Goal: Check status: Check status

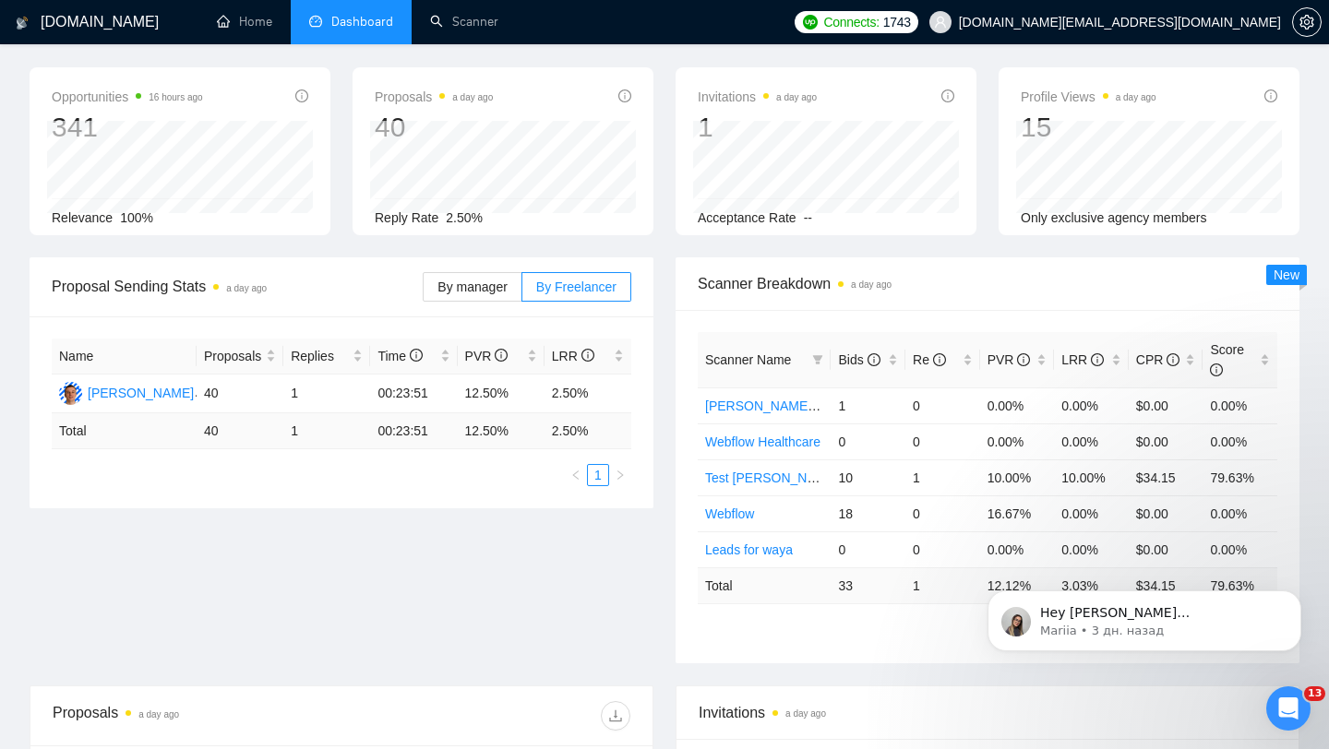
scroll to position [67, 0]
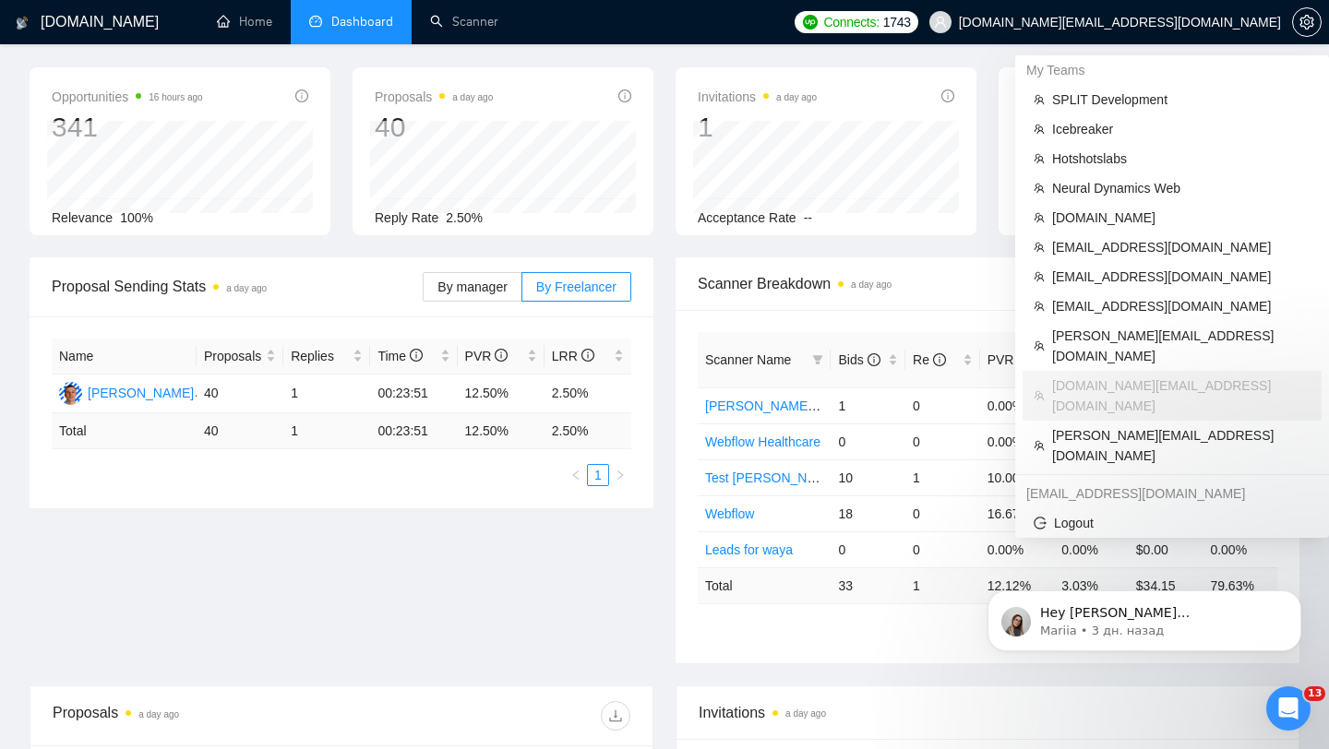
click at [1156, 31] on span "[DOMAIN_NAME][EMAIL_ADDRESS][DOMAIN_NAME]" at bounding box center [1105, 22] width 374 height 59
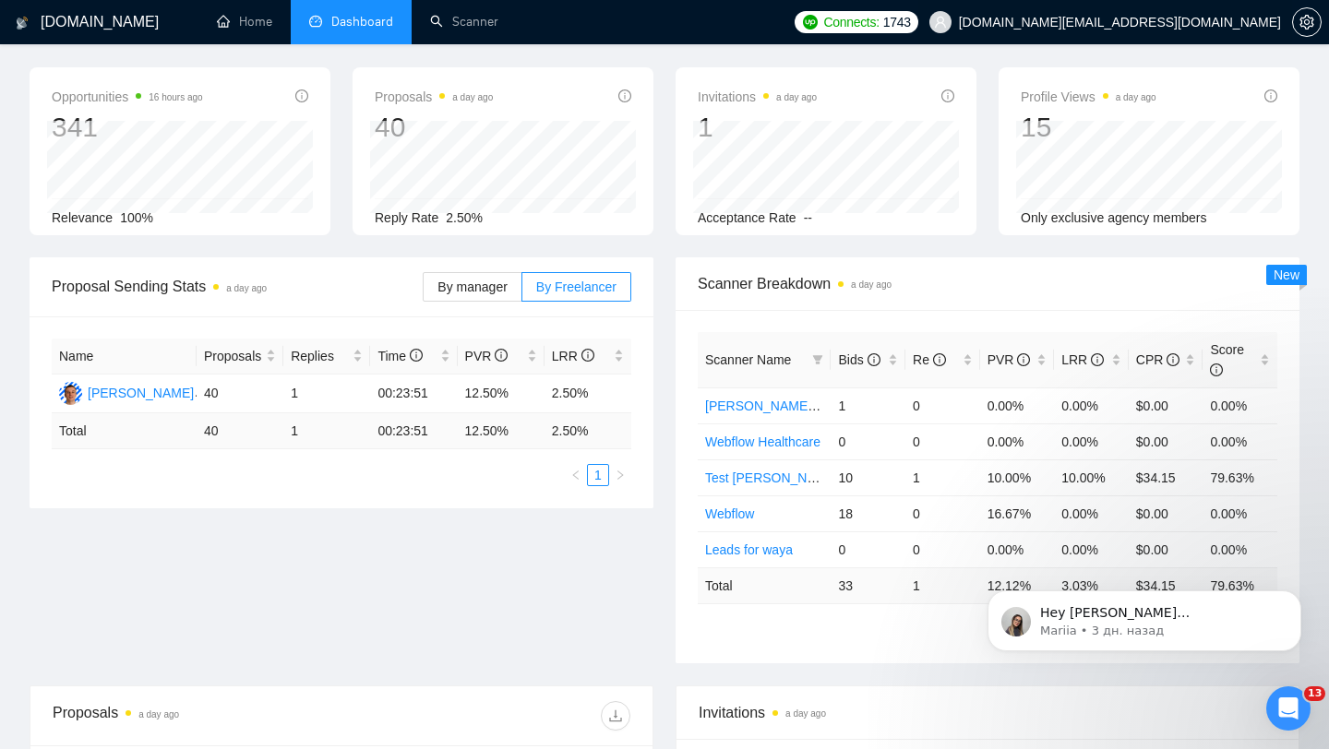
click at [1174, 33] on span "[DOMAIN_NAME][EMAIL_ADDRESS][DOMAIN_NAME]" at bounding box center [1105, 22] width 374 height 59
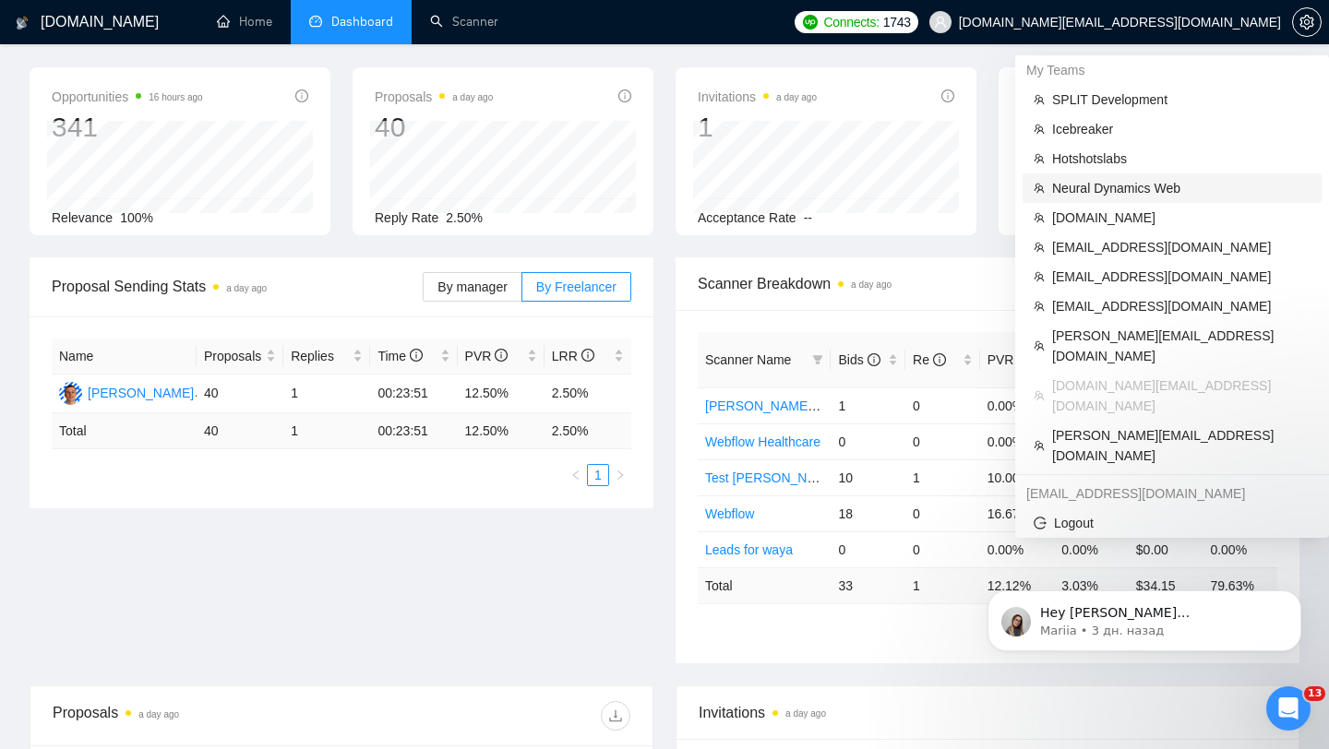
click at [1101, 192] on span "Neural Dynamics Web" at bounding box center [1181, 188] width 258 height 20
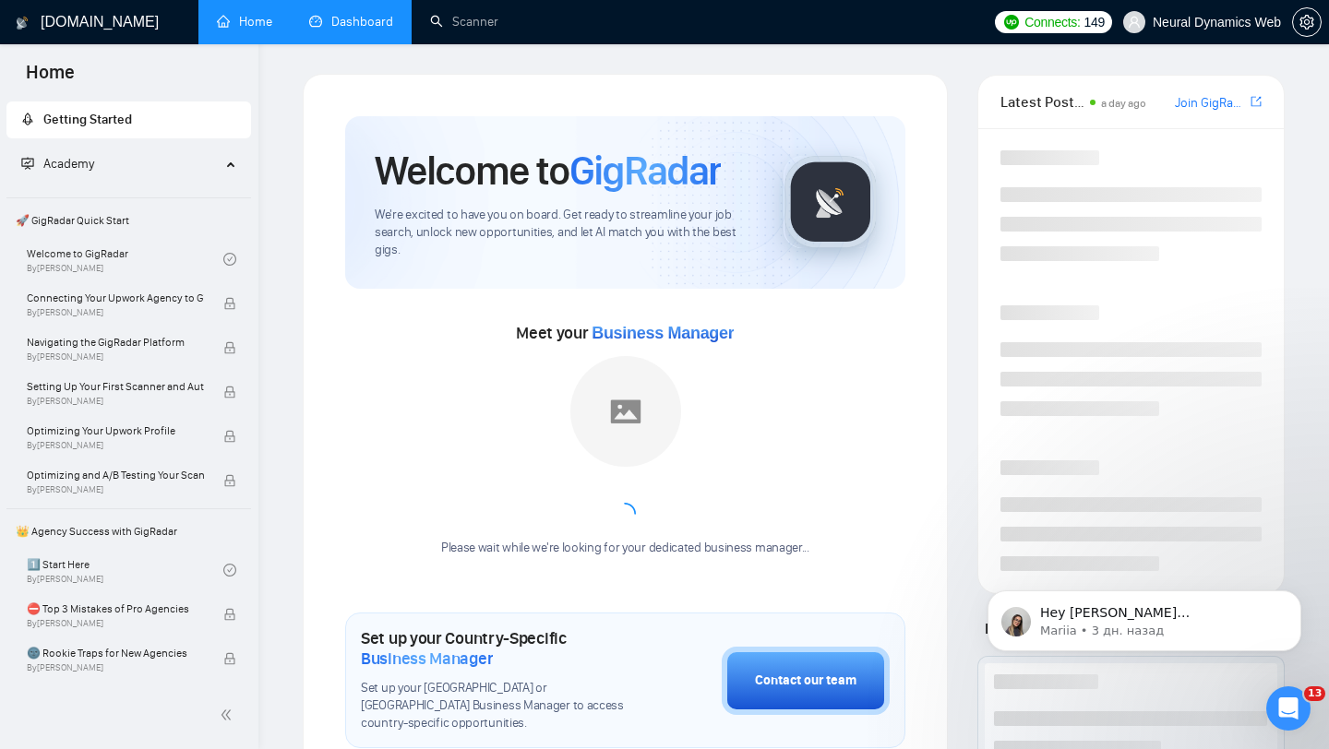
click at [390, 24] on link "Dashboard" at bounding box center [351, 22] width 84 height 16
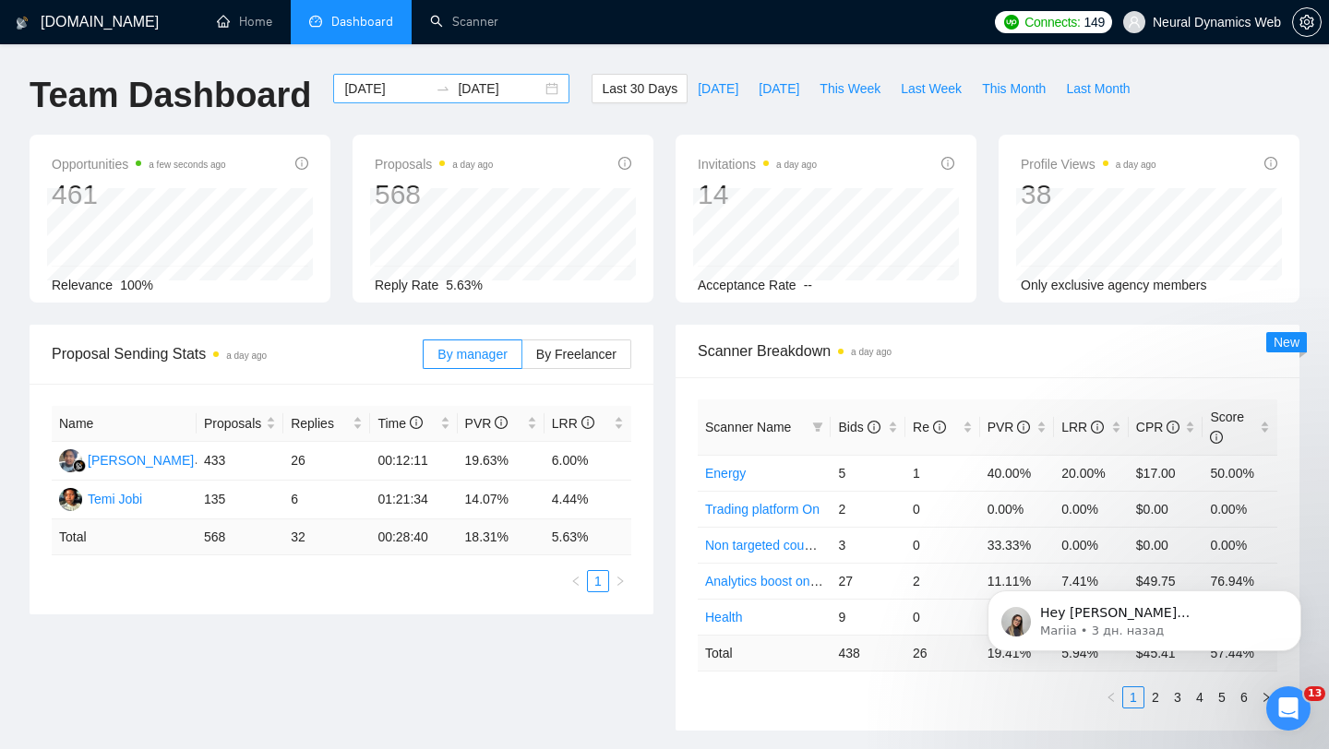
click at [534, 89] on div "[DATE] [DATE]" at bounding box center [451, 89] width 236 height 30
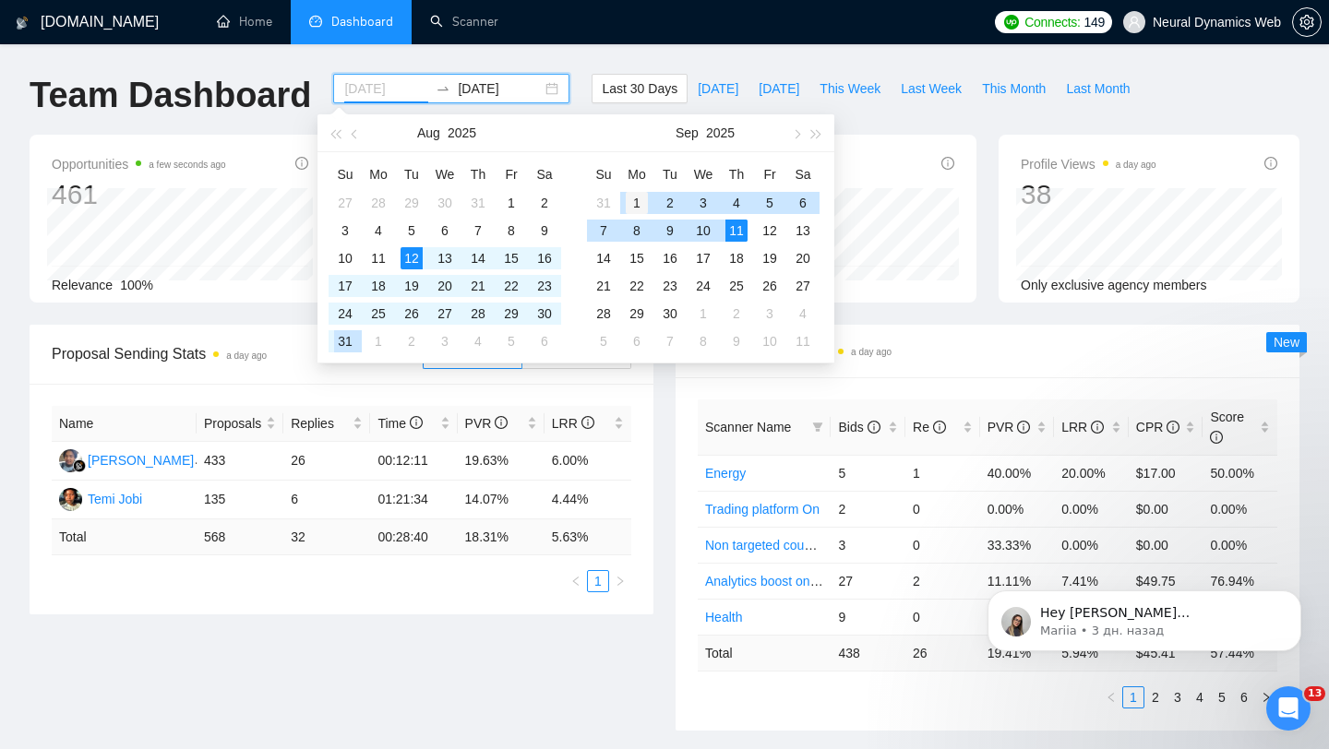
type input "[DATE]"
click at [633, 204] on div "1" at bounding box center [637, 203] width 22 height 22
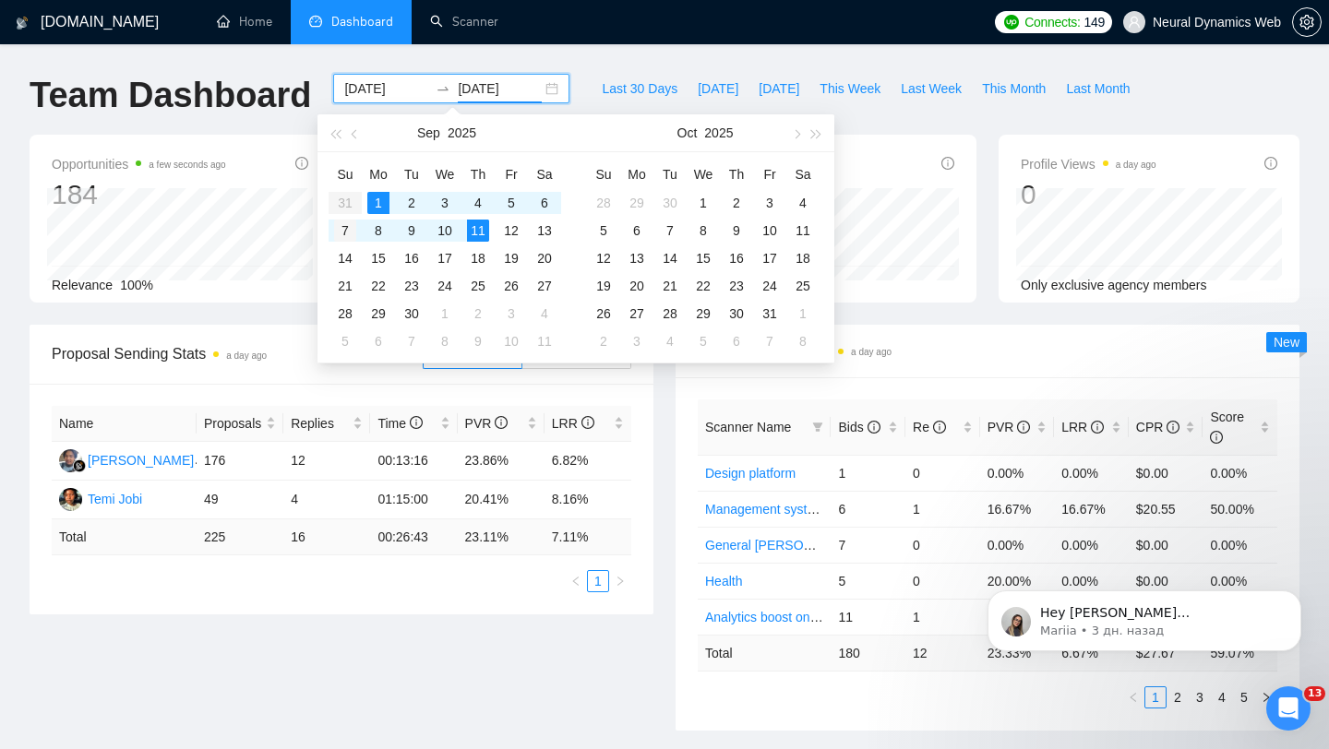
type input "[DATE]"
click at [346, 231] on div "7" at bounding box center [345, 231] width 22 height 22
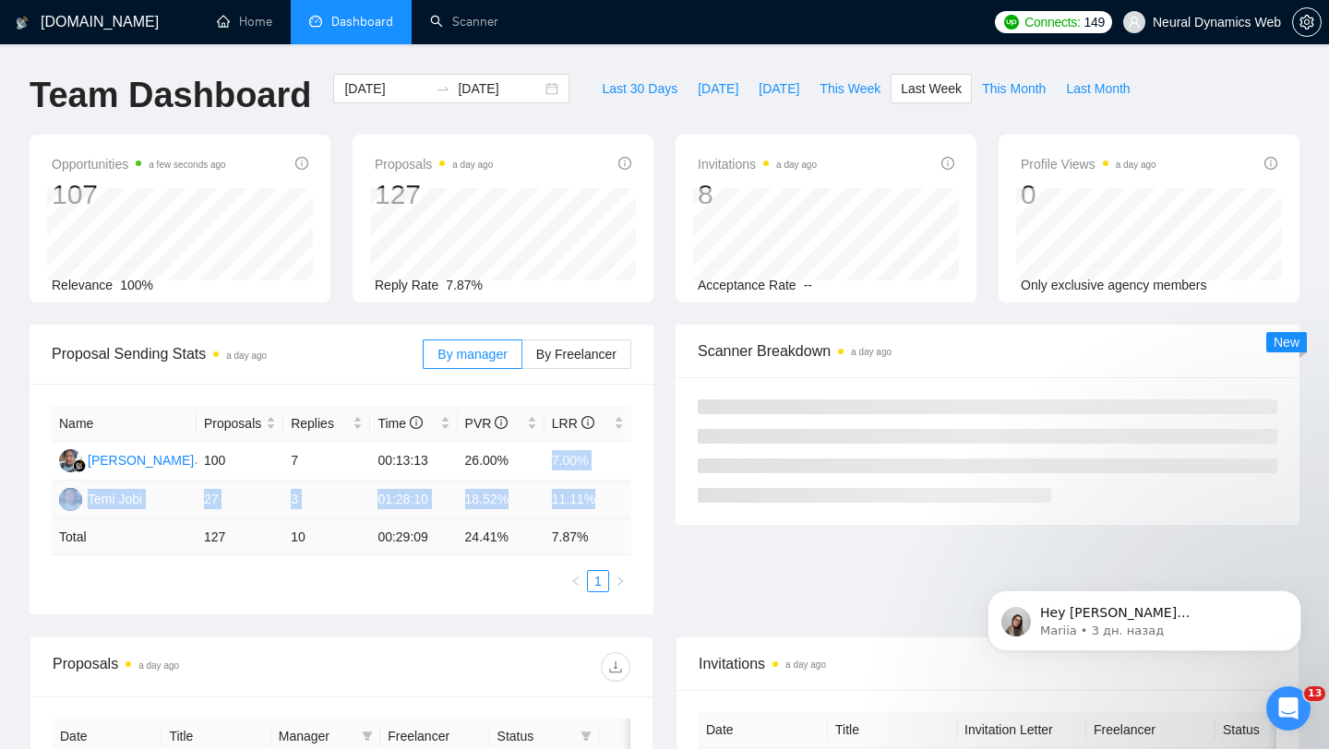
drag, startPoint x: 548, startPoint y: 461, endPoint x: 604, endPoint y: 503, distance: 69.8
click at [604, 503] on tbody "[PERSON_NAME] 100 7 00:13:13 26.00% 7.00% Temi Jobi 27 3 01:28:10 18.52% 11.11%" at bounding box center [342, 481] width 580 height 78
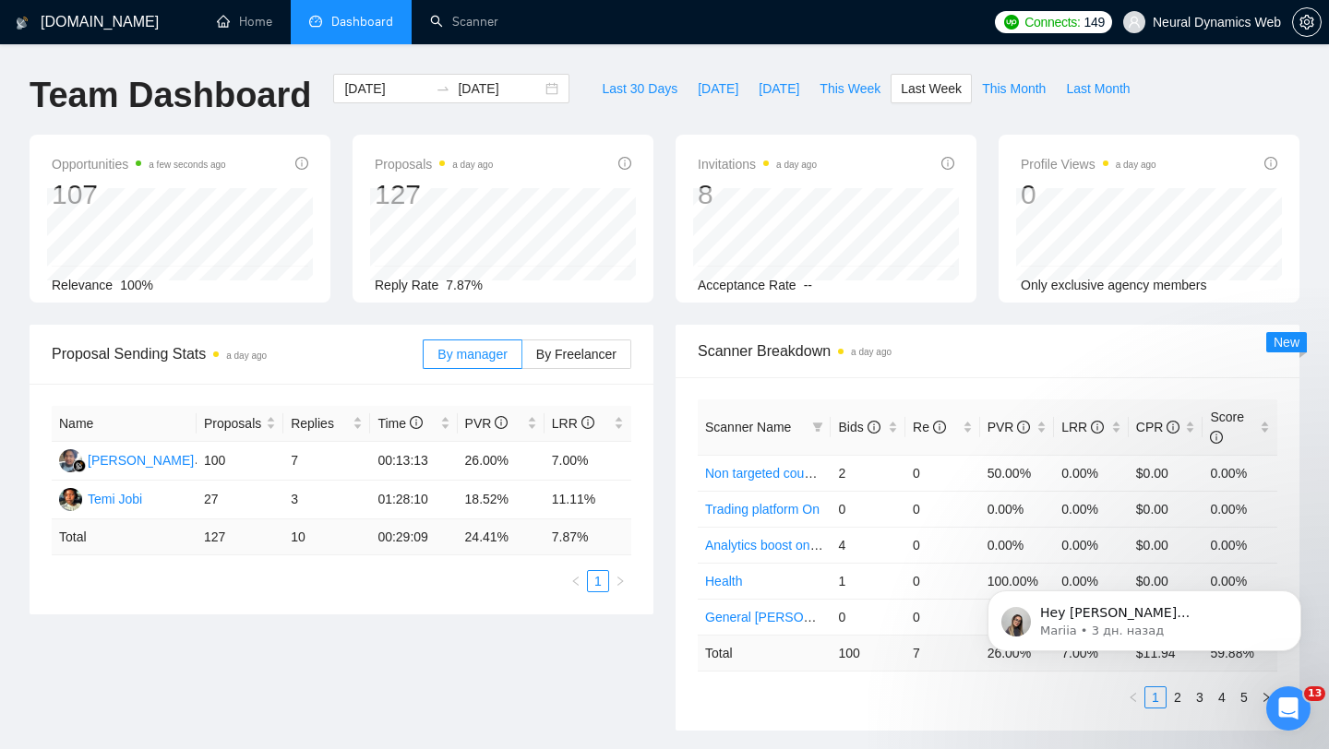
click at [657, 352] on div "Proposal Sending Stats a day ago By manager By Freelancer Name Proposals Replie…" at bounding box center [341, 470] width 646 height 290
click at [540, 90] on div "[DATE] [DATE]" at bounding box center [451, 89] width 236 height 30
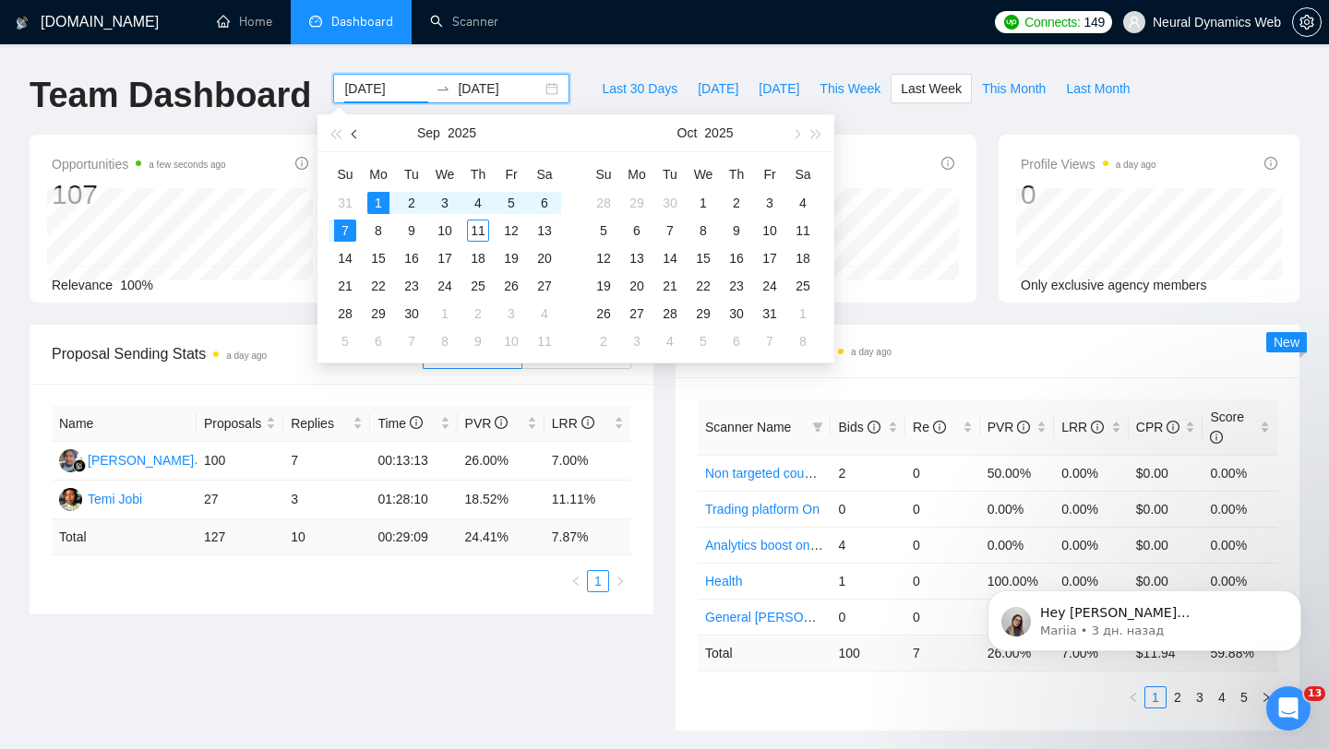
click at [353, 138] on button "button" at bounding box center [355, 132] width 20 height 37
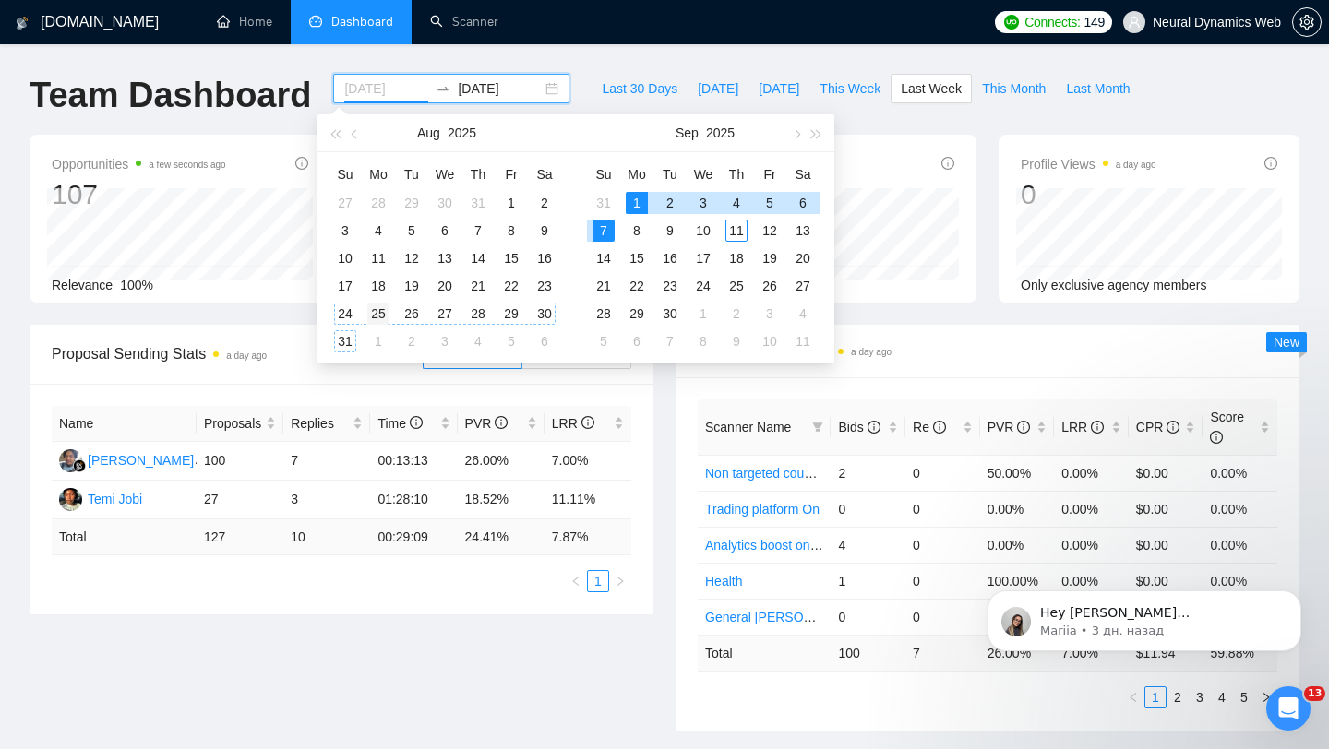
type input "[DATE]"
click at [380, 310] on div "25" at bounding box center [378, 314] width 22 height 22
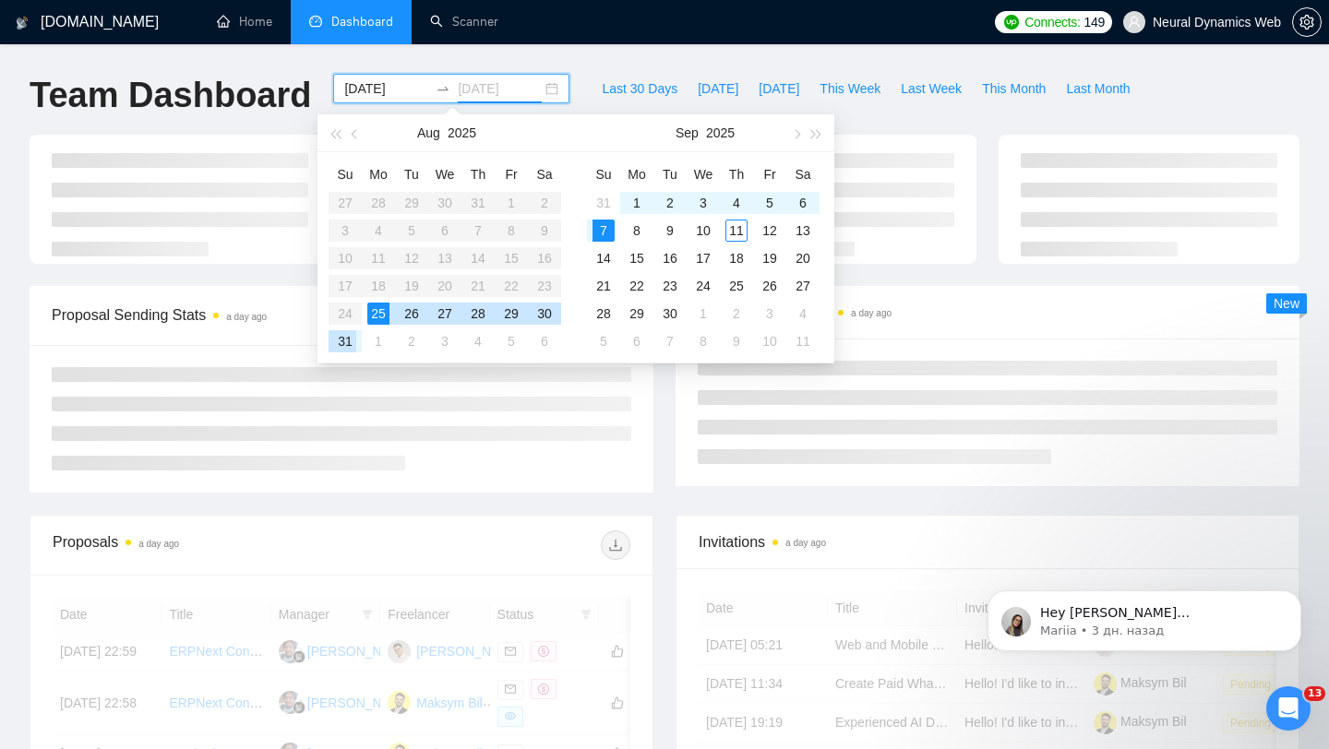
type input "[DATE]"
click at [343, 341] on div "31" at bounding box center [345, 341] width 22 height 22
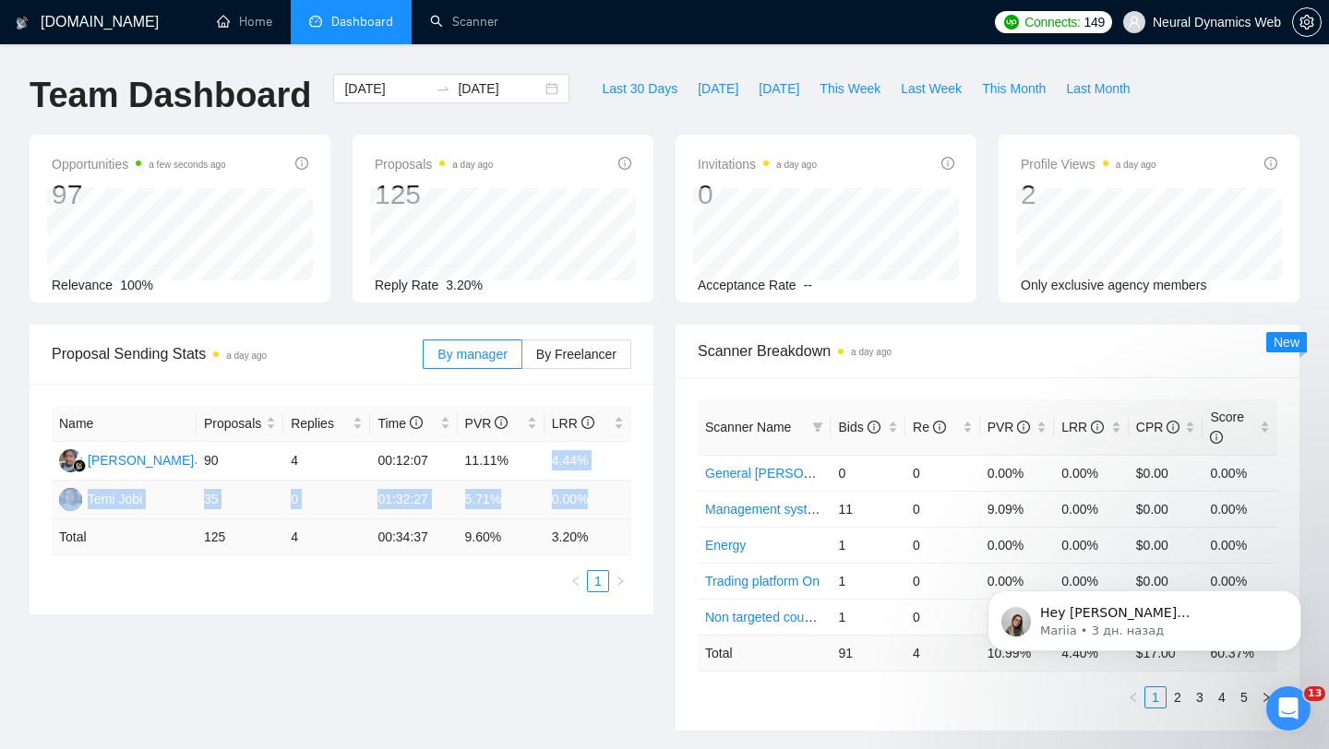
drag, startPoint x: 533, startPoint y: 458, endPoint x: 599, endPoint y: 509, distance: 83.5
click at [599, 510] on tbody "[PERSON_NAME] 90 4 00:12:07 11.11% 4.44% Temi Jobi 35 0 01:32:27 5.71% 0.00%" at bounding box center [342, 481] width 580 height 78
click at [623, 488] on td "0.00%" at bounding box center [588, 500] width 87 height 39
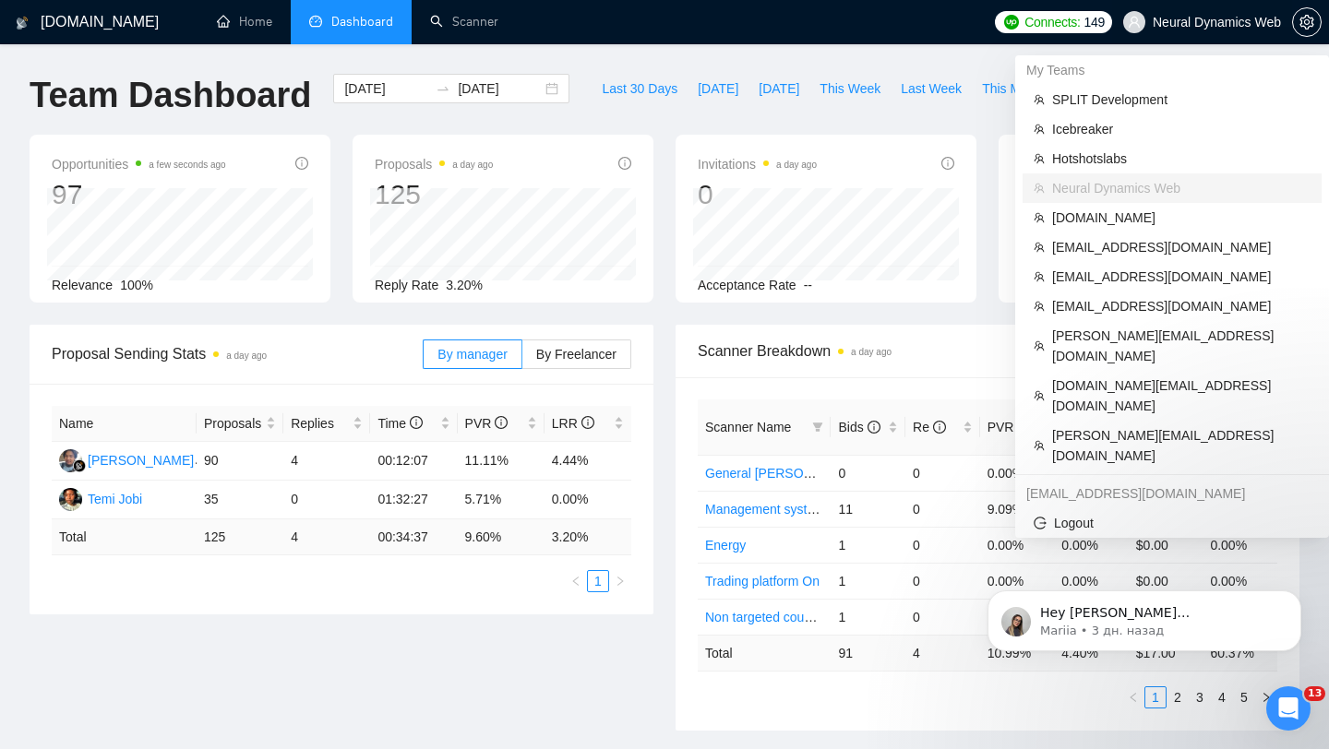
click at [1188, 22] on span "Neural Dynamics Web" at bounding box center [1217, 22] width 128 height 0
click at [1192, 22] on span "Neural Dynamics Web" at bounding box center [1217, 22] width 128 height 0
click at [1101, 254] on span "[EMAIL_ADDRESS][DOMAIN_NAME]" at bounding box center [1181, 247] width 258 height 20
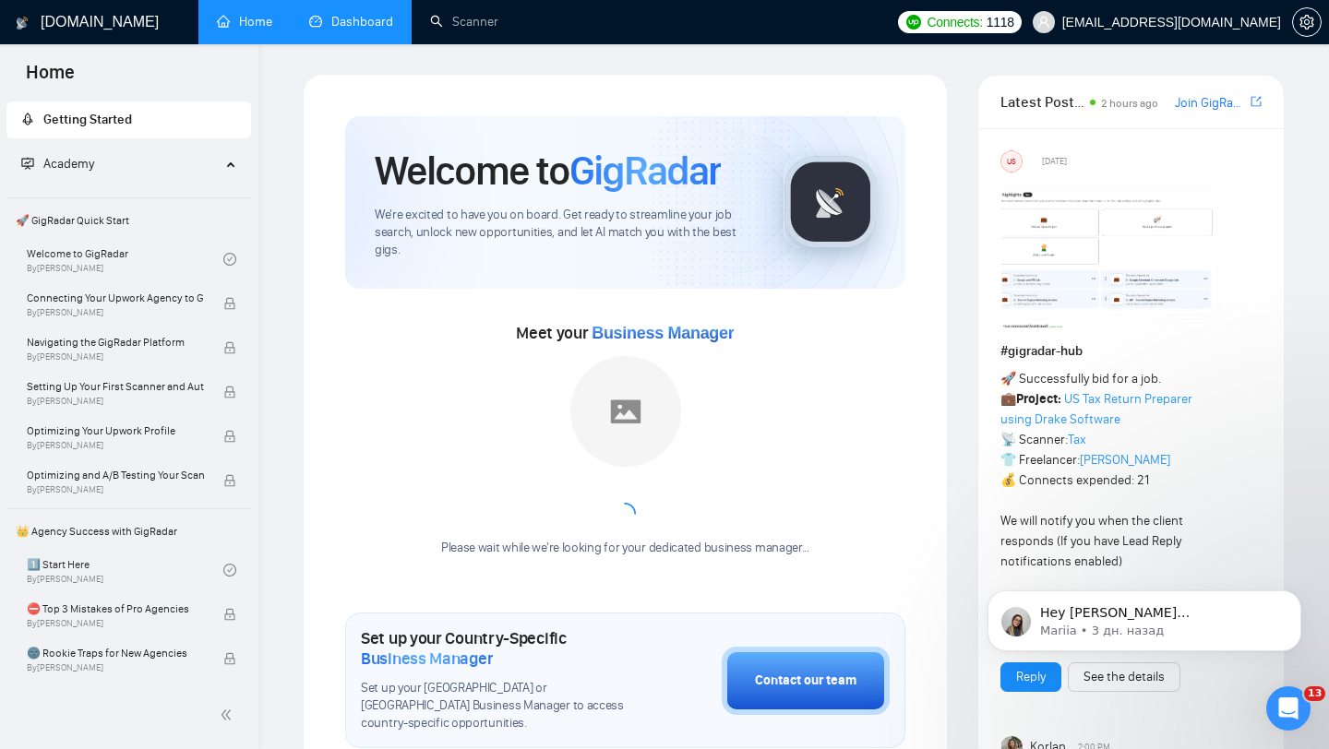
click at [328, 25] on link "Dashboard" at bounding box center [351, 22] width 84 height 16
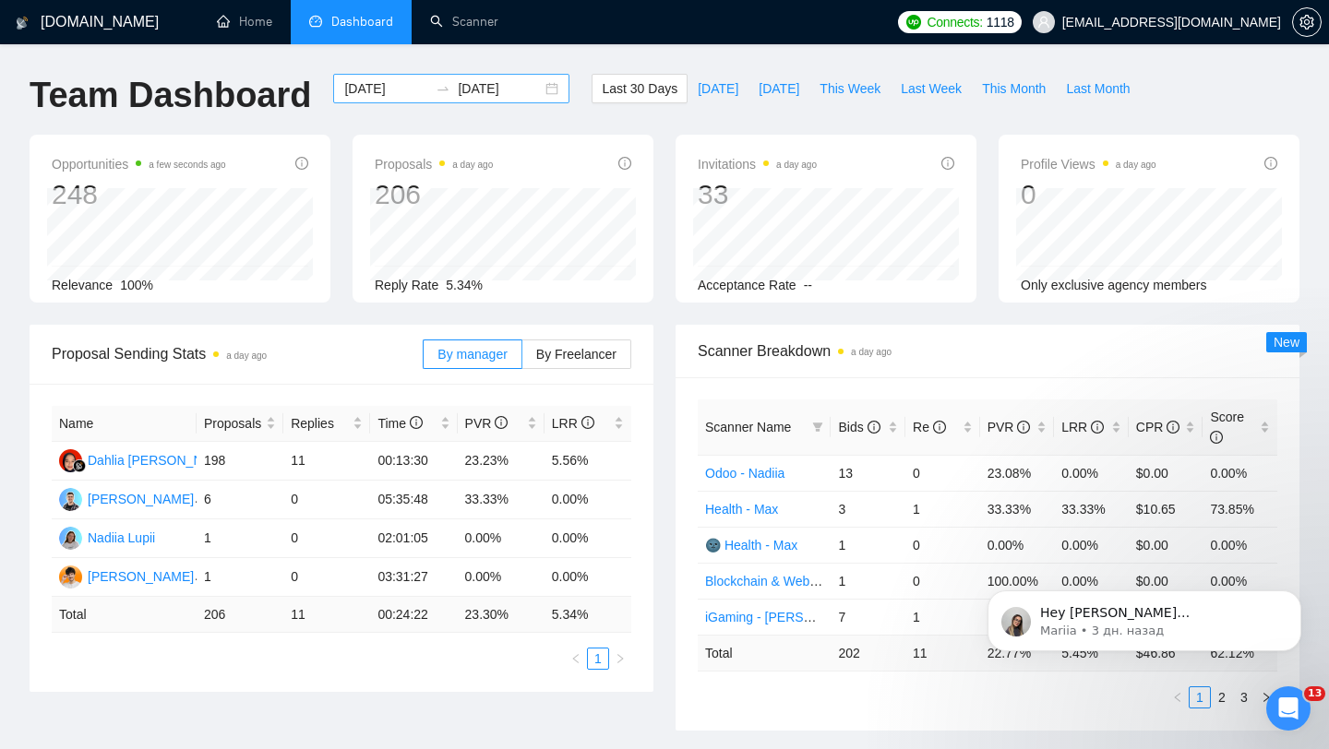
click at [536, 90] on div "[DATE] [DATE]" at bounding box center [451, 89] width 236 height 30
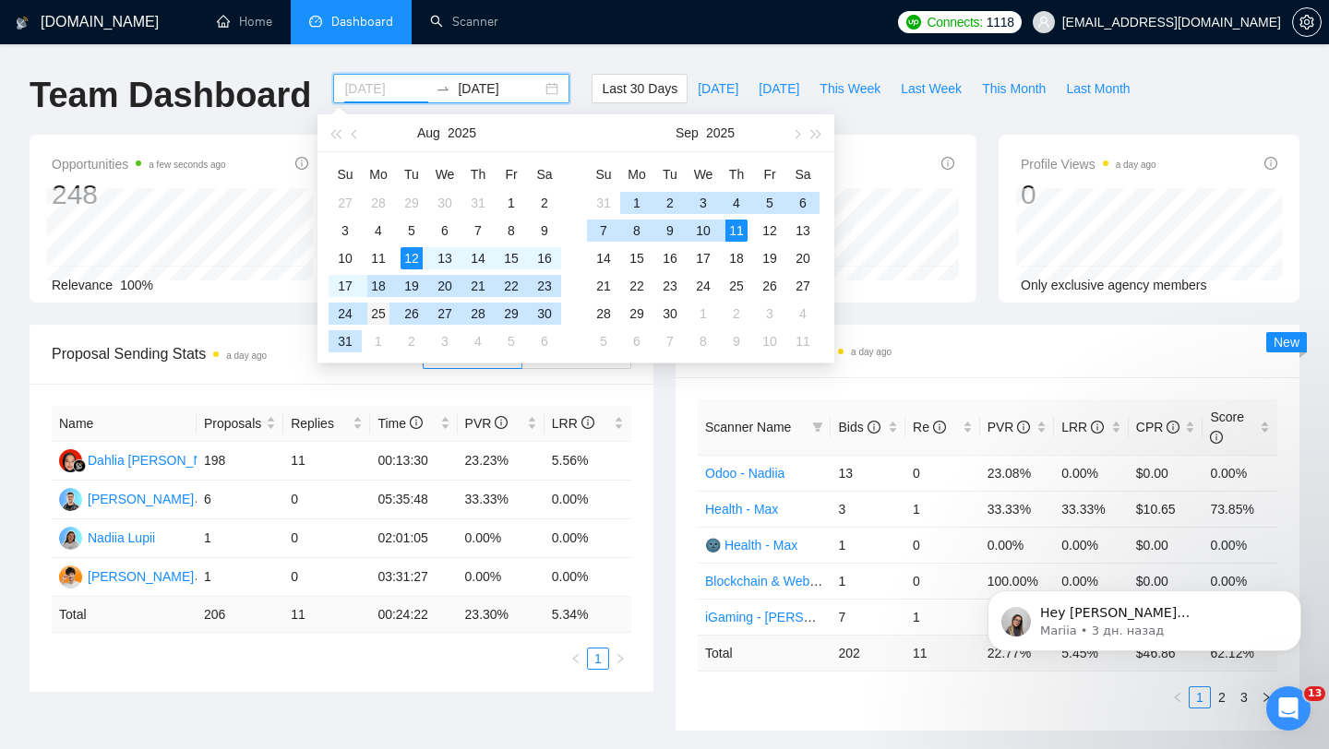
type input "[DATE]"
click at [381, 305] on div "25" at bounding box center [378, 314] width 22 height 22
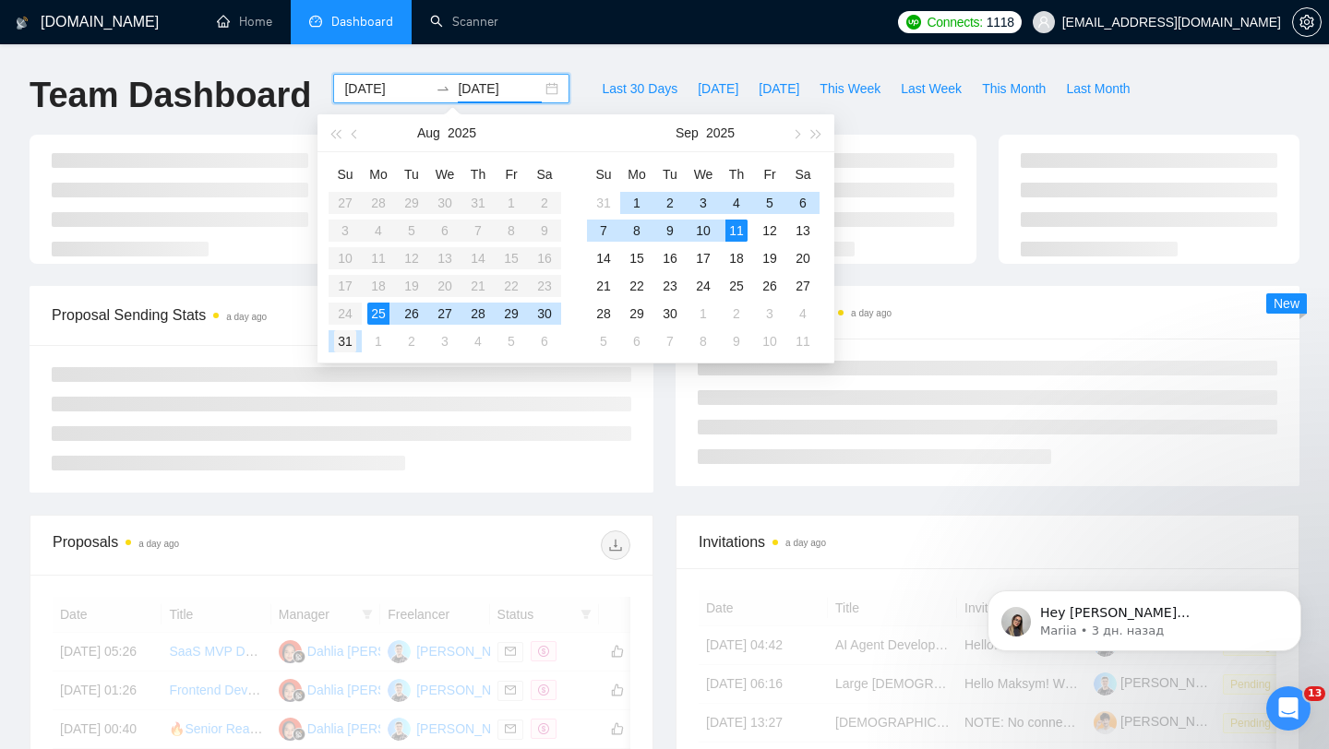
type input "[DATE]"
click at [339, 342] on div "31" at bounding box center [345, 341] width 22 height 22
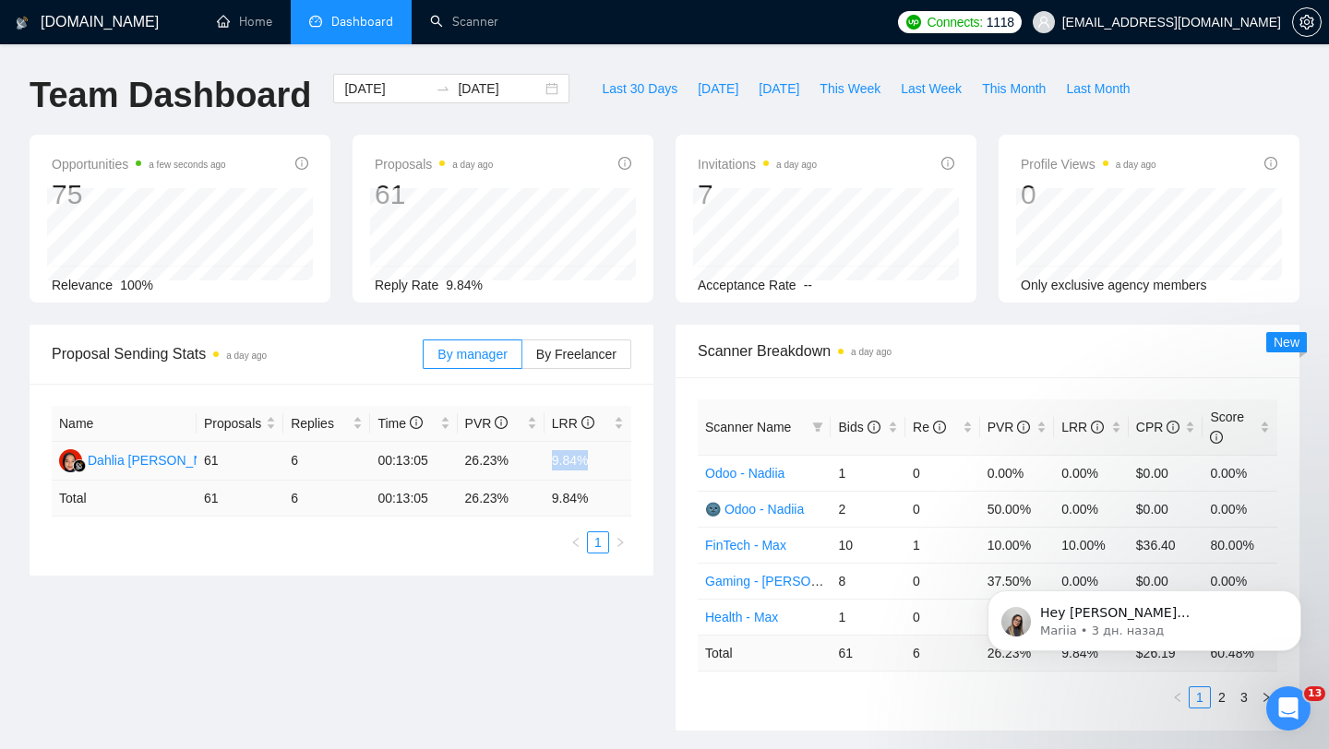
drag, startPoint x: 553, startPoint y: 458, endPoint x: 618, endPoint y: 460, distance: 65.6
click at [618, 461] on td "9.84%" at bounding box center [588, 461] width 87 height 39
click at [544, 87] on div "[DATE] [DATE]" at bounding box center [451, 89] width 236 height 30
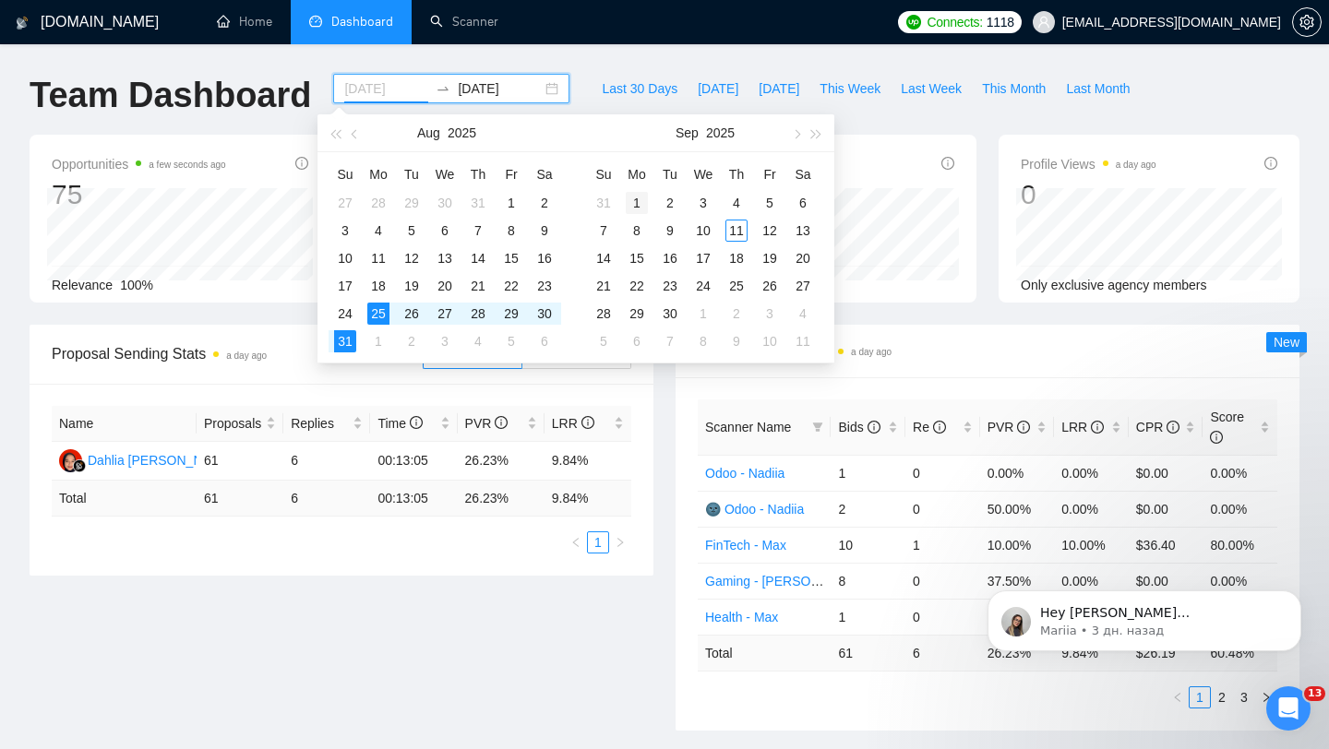
type input "[DATE]"
click at [642, 198] on div "1" at bounding box center [637, 203] width 22 height 22
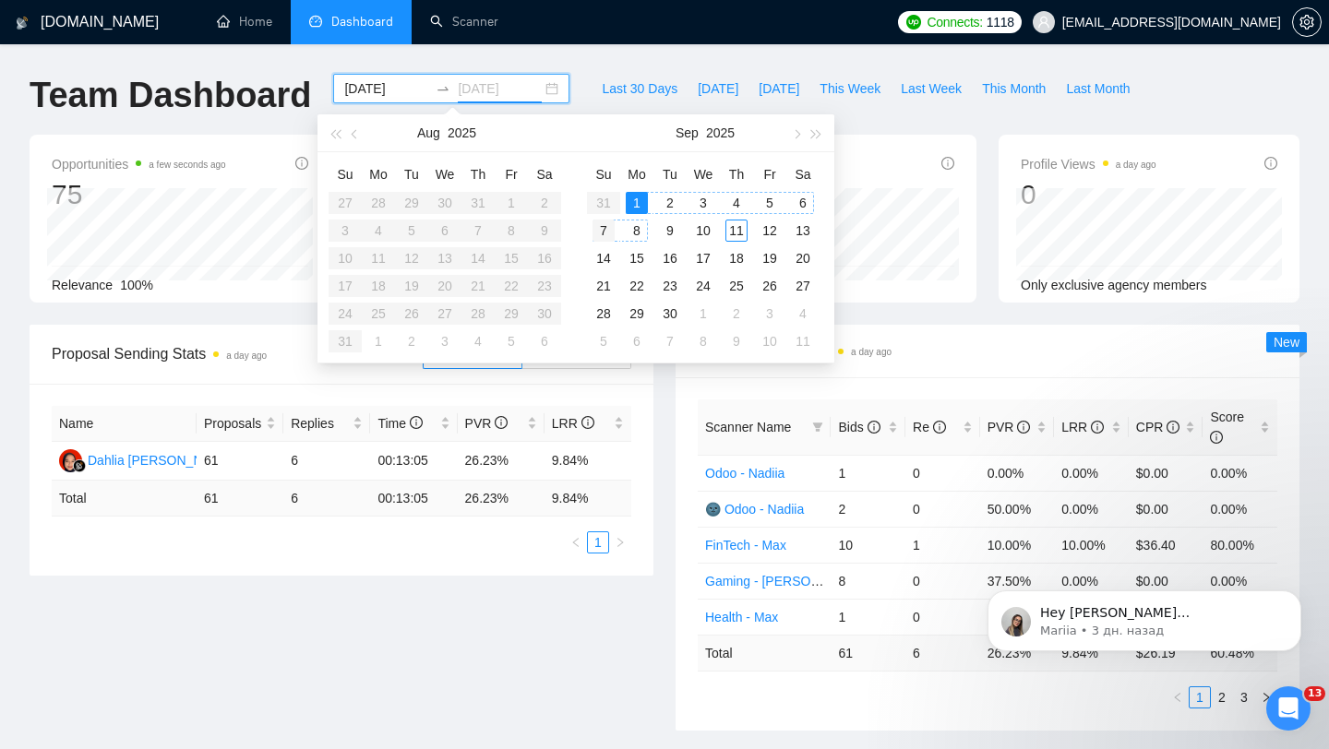
type input "[DATE]"
click at [609, 234] on div "7" at bounding box center [604, 231] width 22 height 22
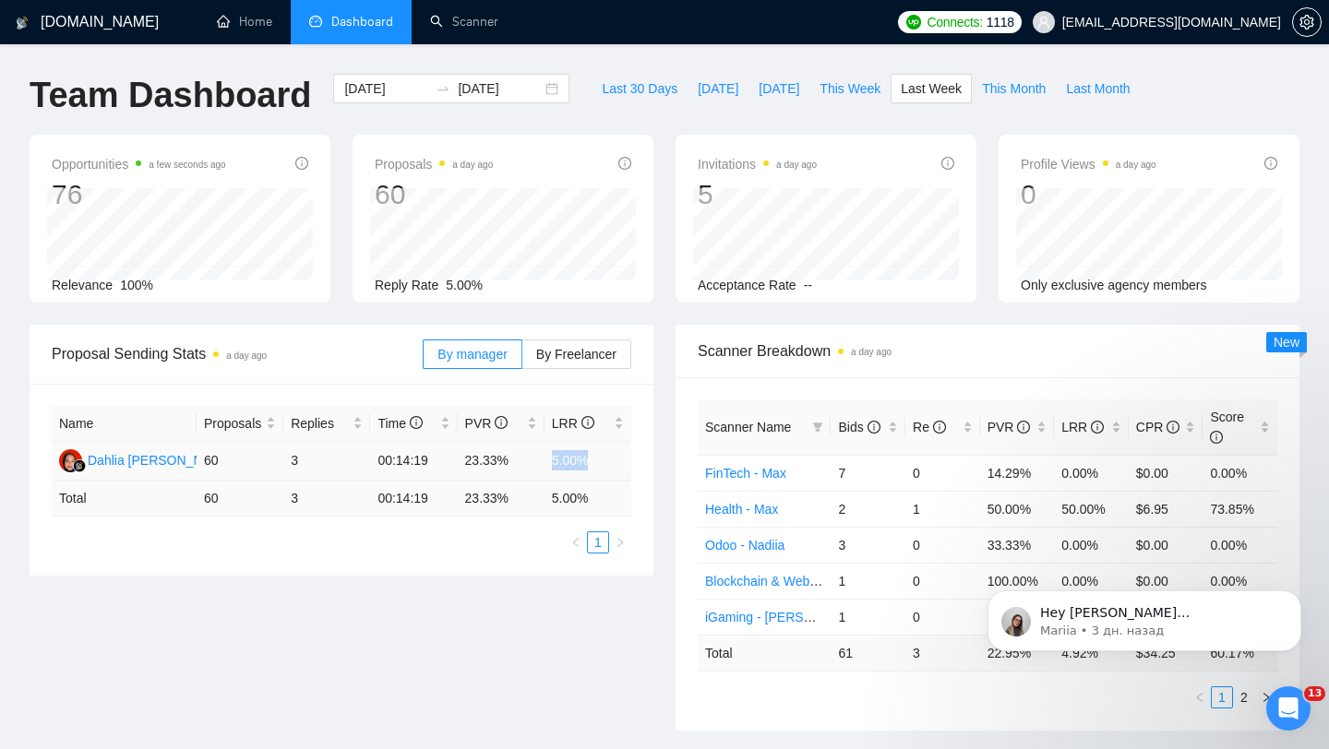
drag, startPoint x: 555, startPoint y: 462, endPoint x: 627, endPoint y: 465, distance: 72.0
click at [627, 465] on td "5.00%" at bounding box center [588, 461] width 87 height 39
click at [1142, 34] on span "[EMAIL_ADDRESS][DOMAIN_NAME]" at bounding box center [1157, 22] width 270 height 59
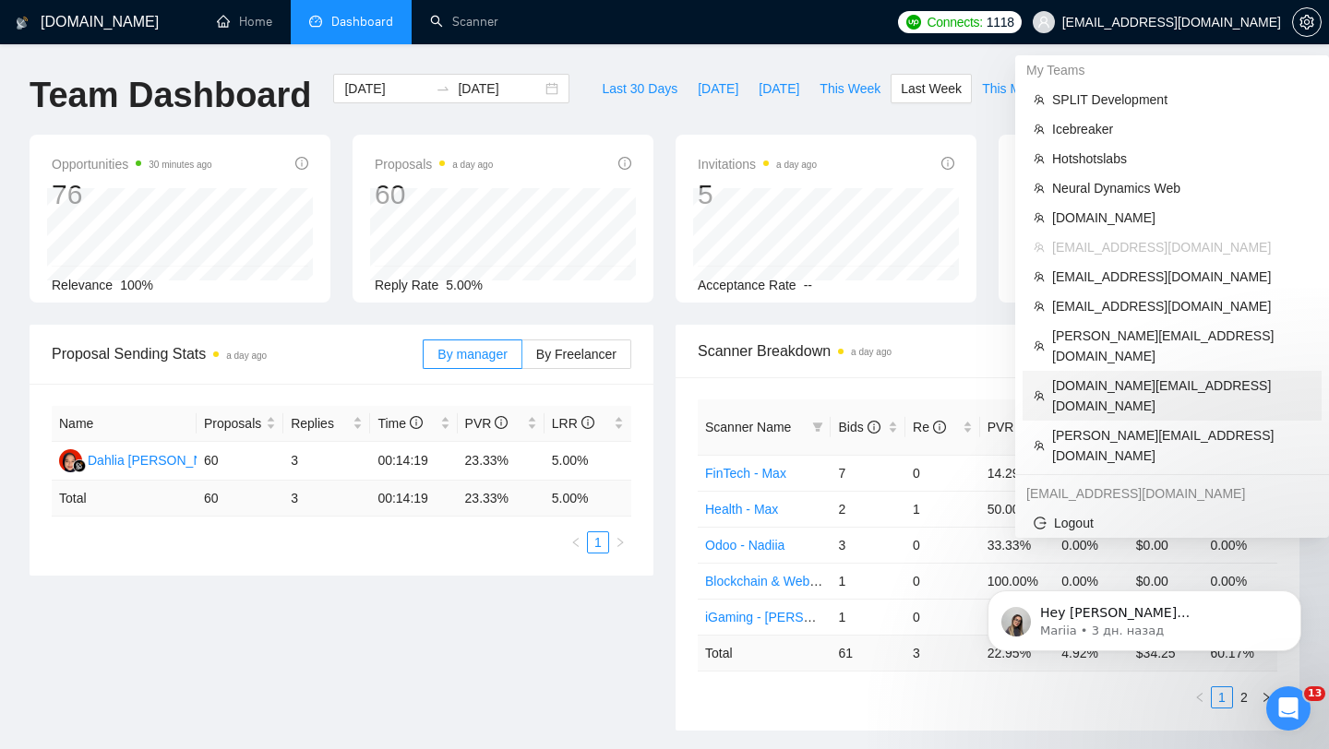
click at [1095, 376] on span "[DOMAIN_NAME][EMAIL_ADDRESS][DOMAIN_NAME]" at bounding box center [1181, 396] width 258 height 41
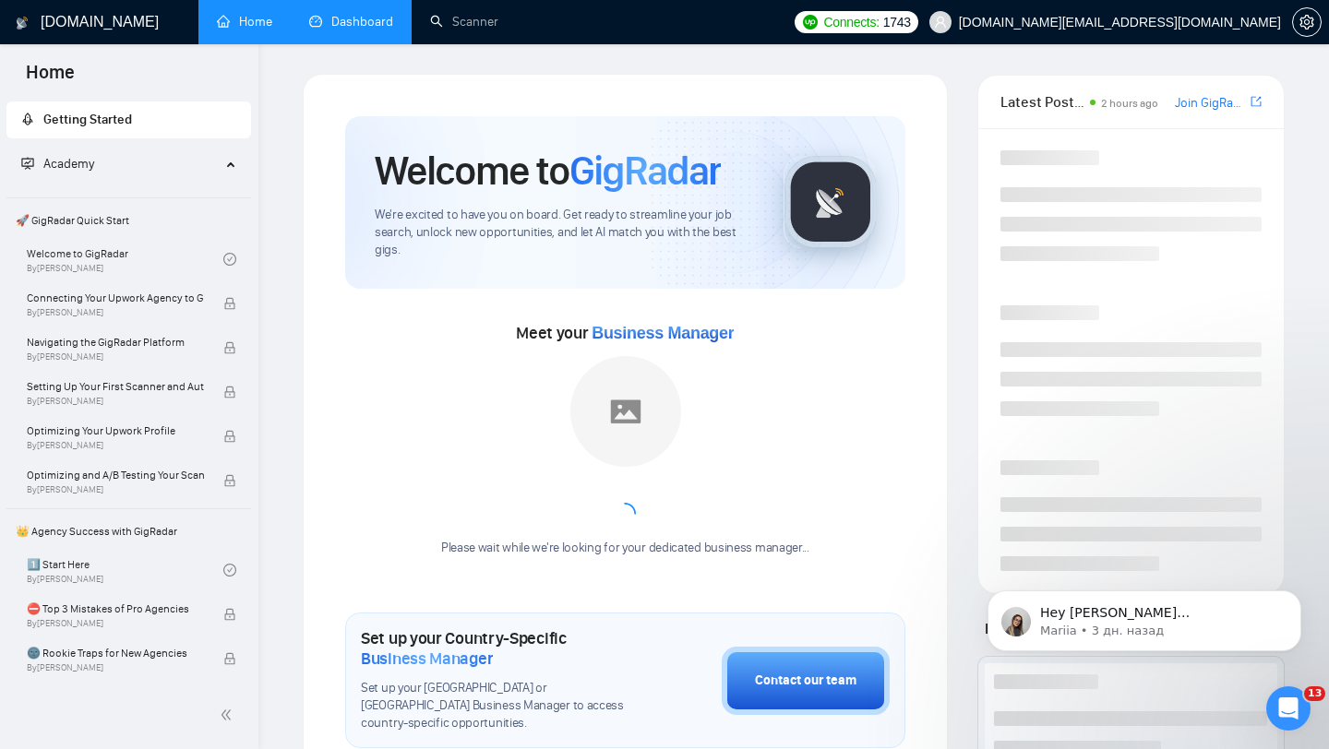
click at [343, 24] on link "Dashboard" at bounding box center [351, 22] width 84 height 16
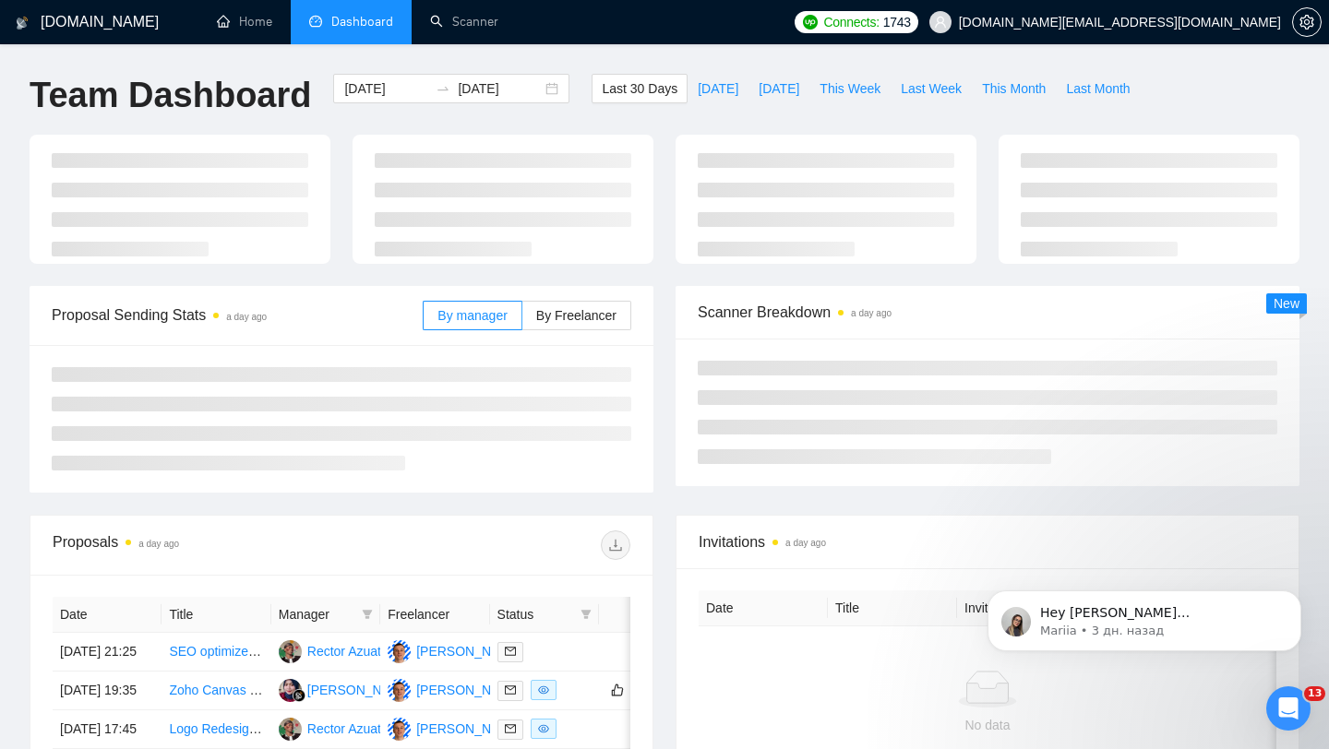
type input "[DATE]"
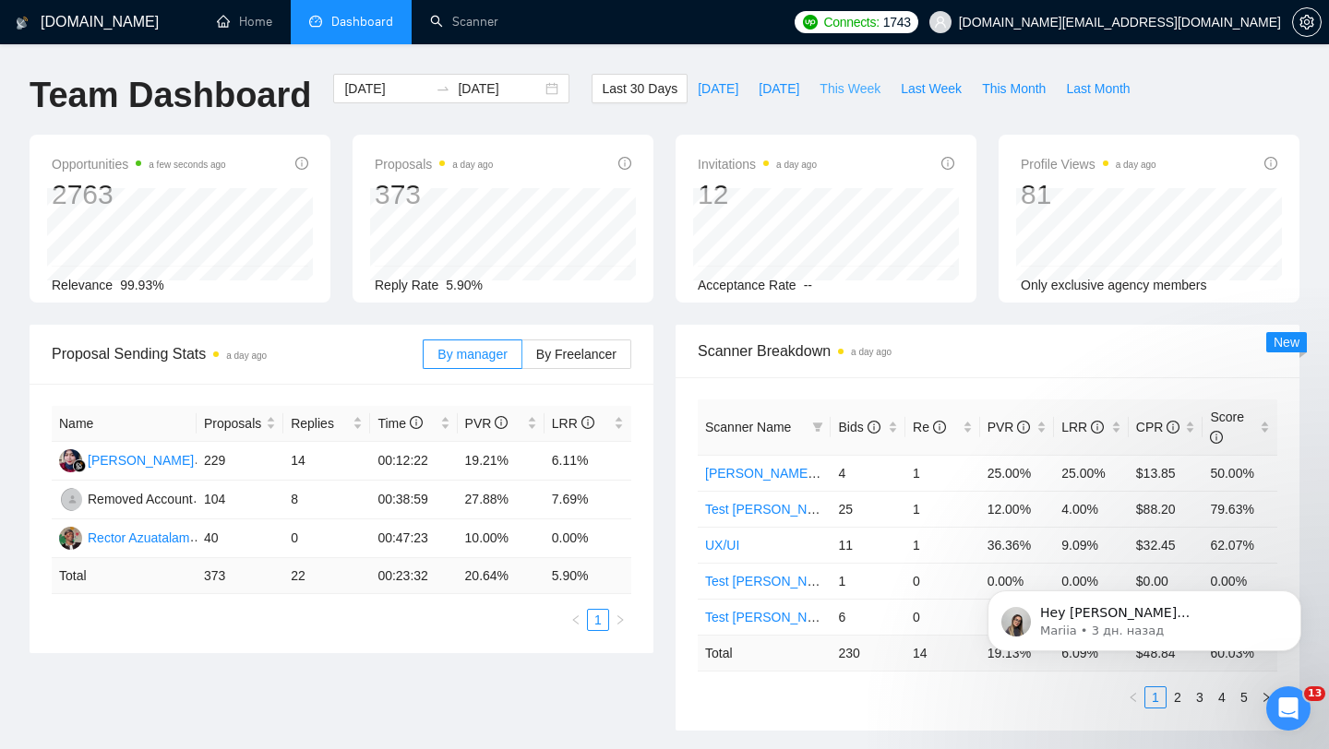
click at [868, 93] on span "This Week" at bounding box center [850, 88] width 61 height 20
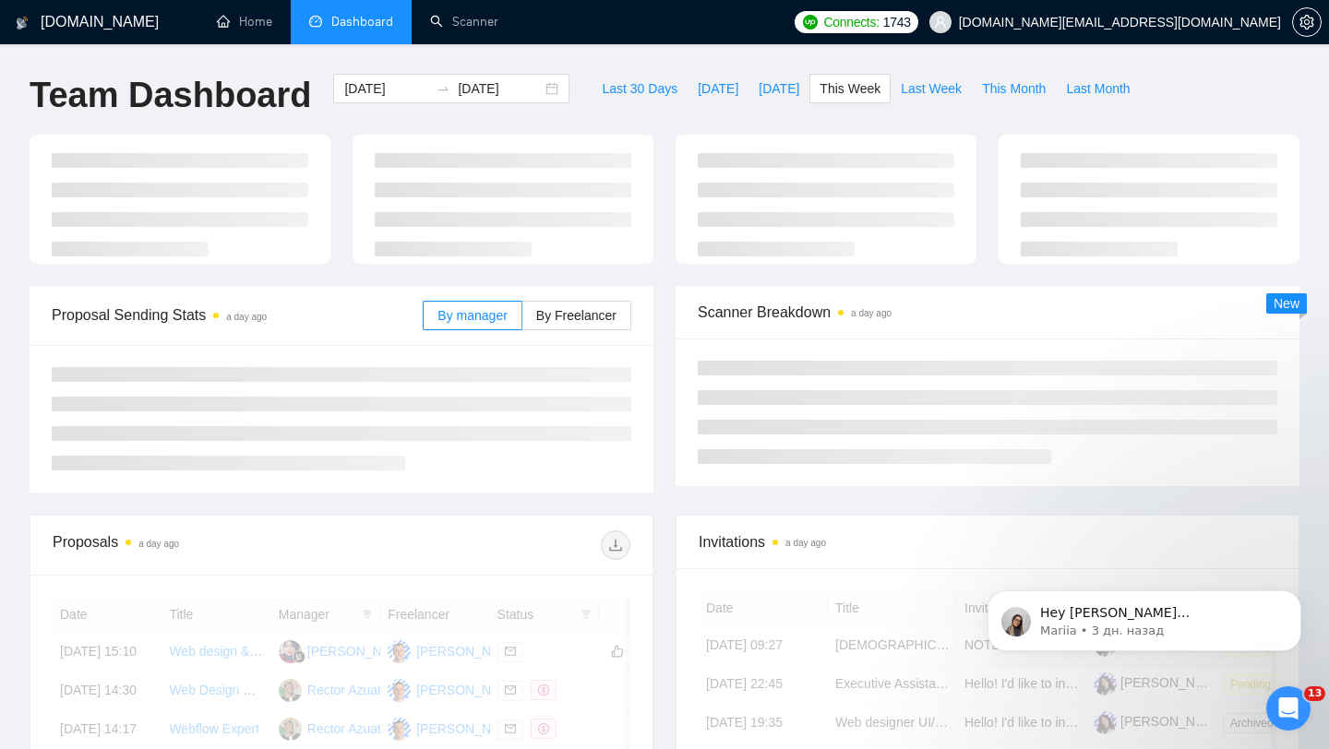
type input "[DATE]"
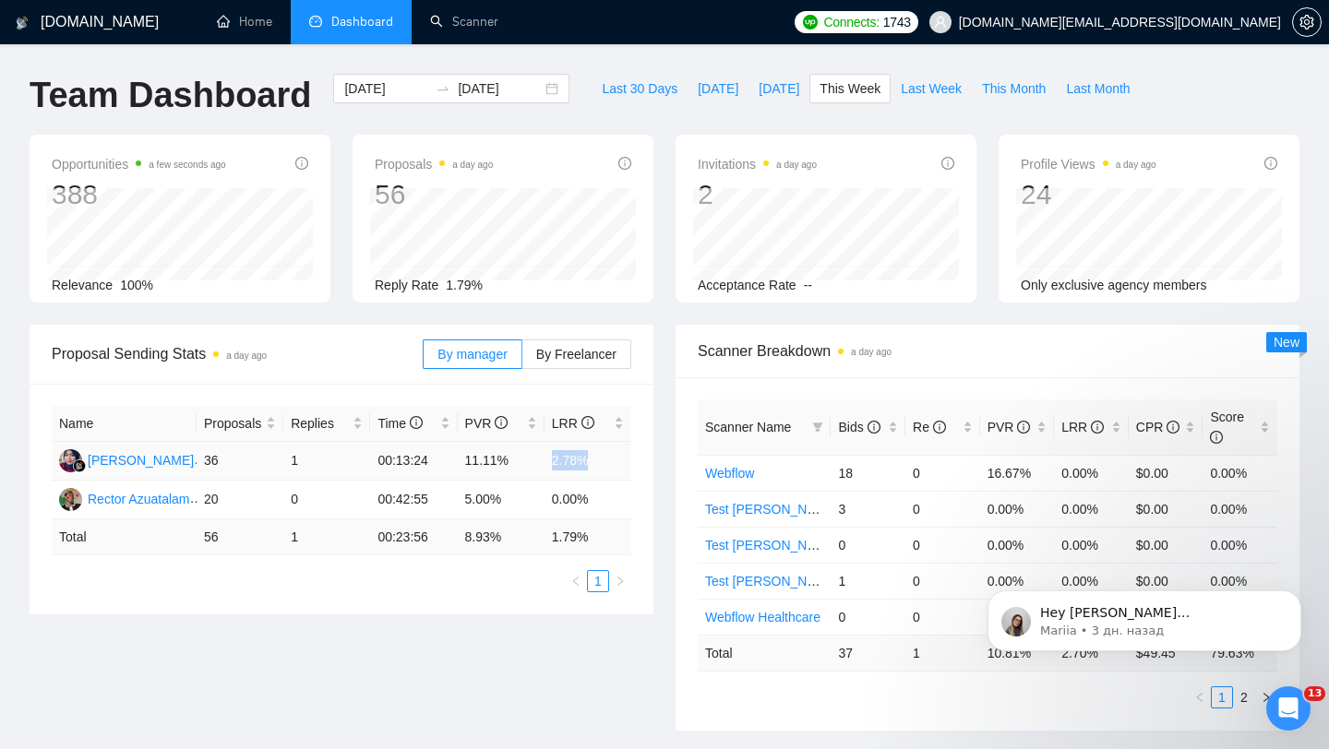
drag, startPoint x: 549, startPoint y: 462, endPoint x: 609, endPoint y: 462, distance: 60.0
click at [609, 462] on td "2.78%" at bounding box center [588, 461] width 87 height 39
click at [489, 497] on td "5.00%" at bounding box center [501, 500] width 87 height 39
click at [920, 81] on span "Last Week" at bounding box center [931, 88] width 61 height 20
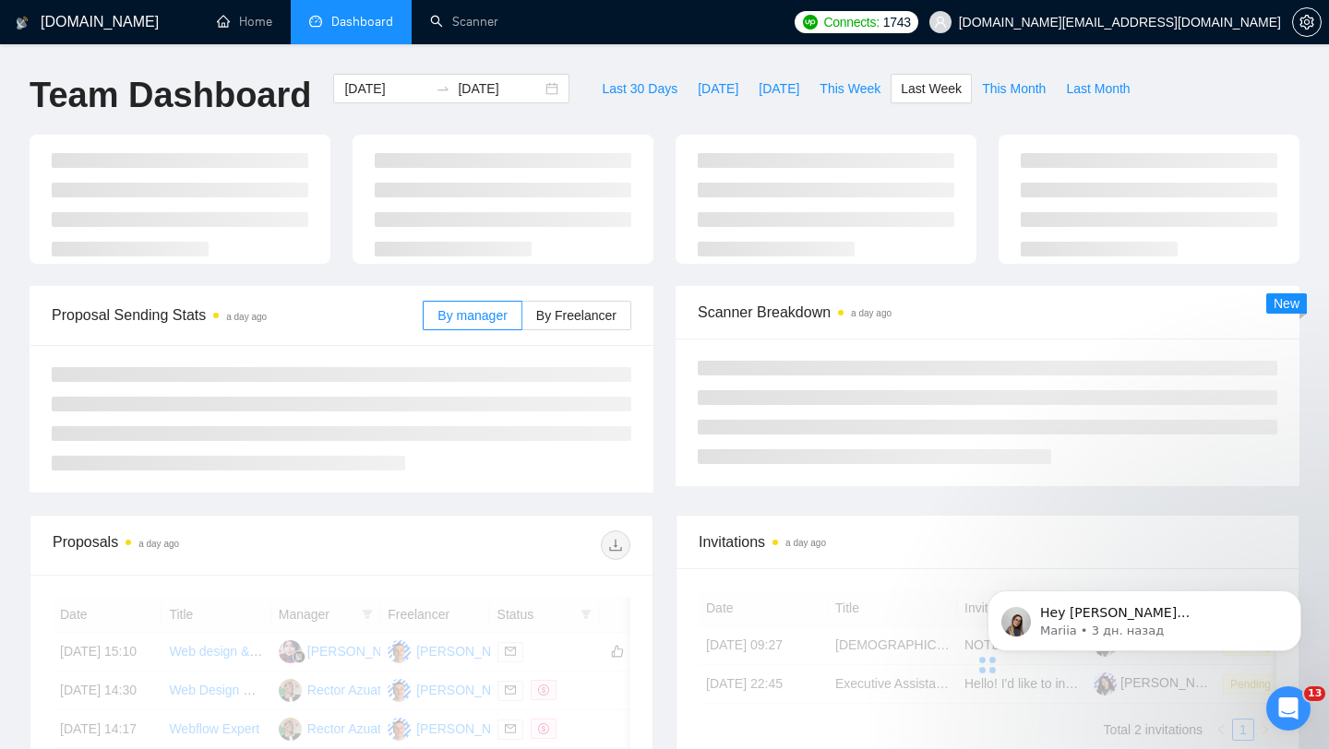
type input "[DATE]"
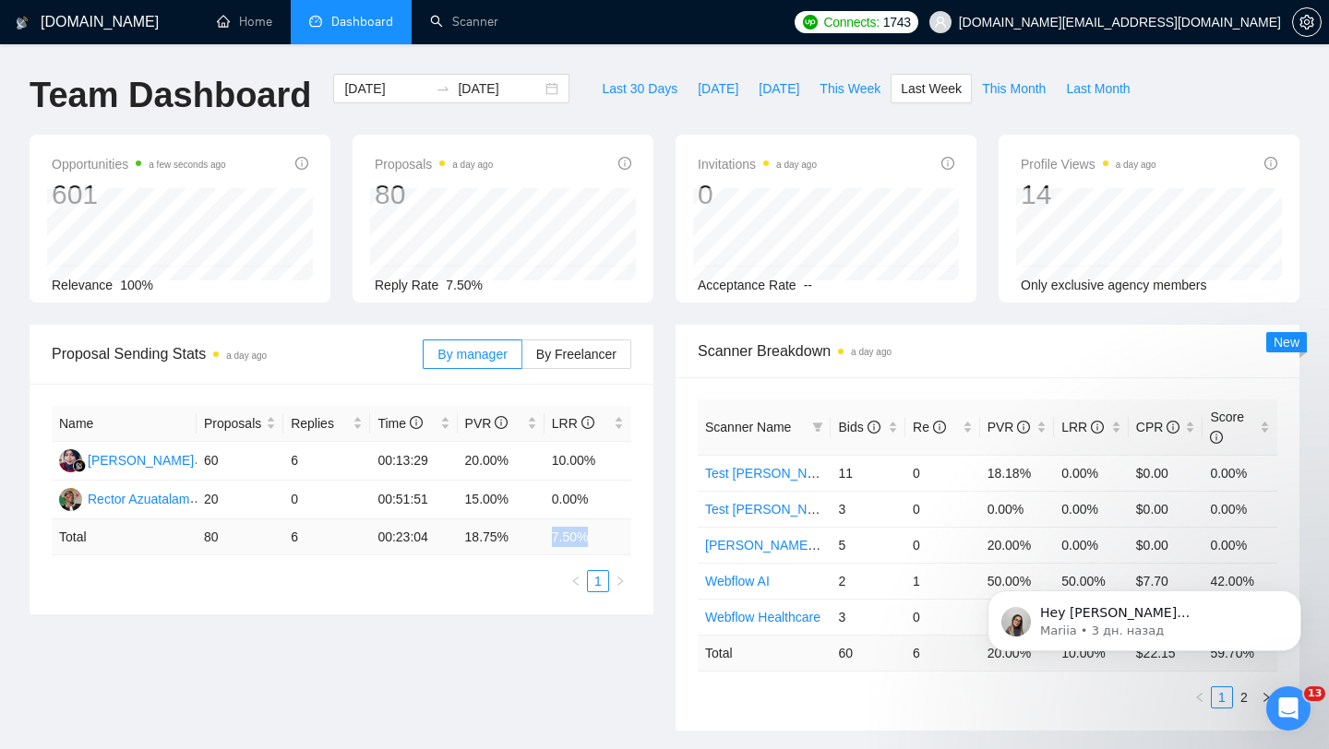
drag, startPoint x: 549, startPoint y: 534, endPoint x: 630, endPoint y: 534, distance: 81.2
click at [629, 534] on td "7.50 %" at bounding box center [588, 538] width 87 height 36
click at [868, 86] on span "This Week" at bounding box center [850, 88] width 61 height 20
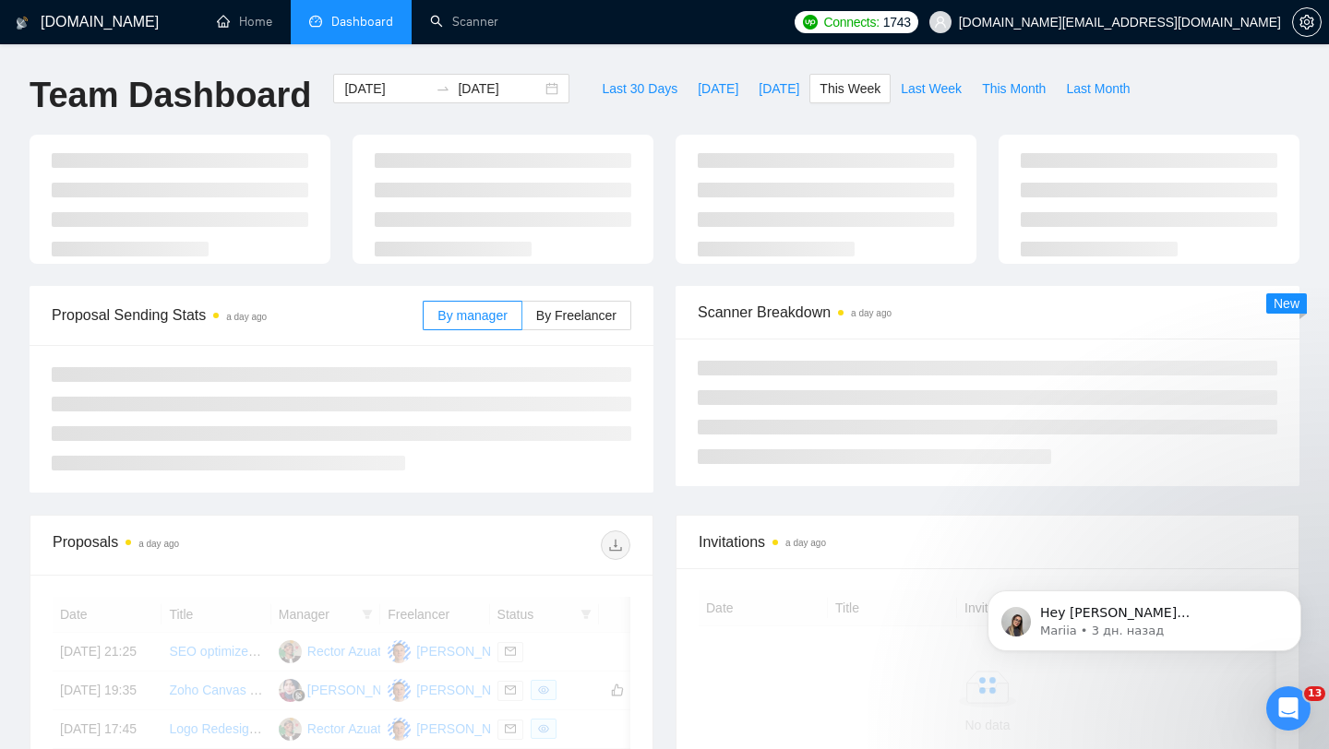
type input "[DATE]"
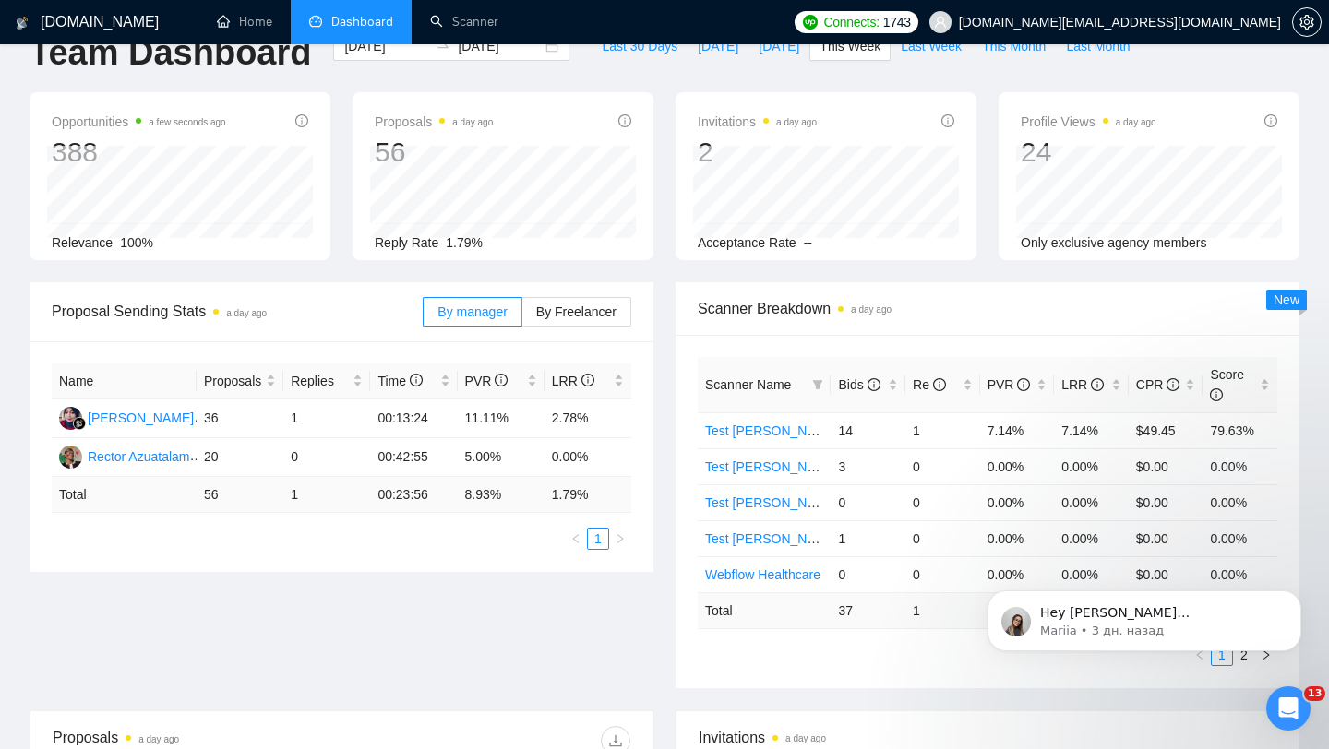
click at [297, 489] on td "1" at bounding box center [326, 495] width 87 height 36
drag, startPoint x: 291, startPoint y: 489, endPoint x: 319, endPoint y: 489, distance: 28.6
click at [313, 489] on td "1" at bounding box center [326, 495] width 87 height 36
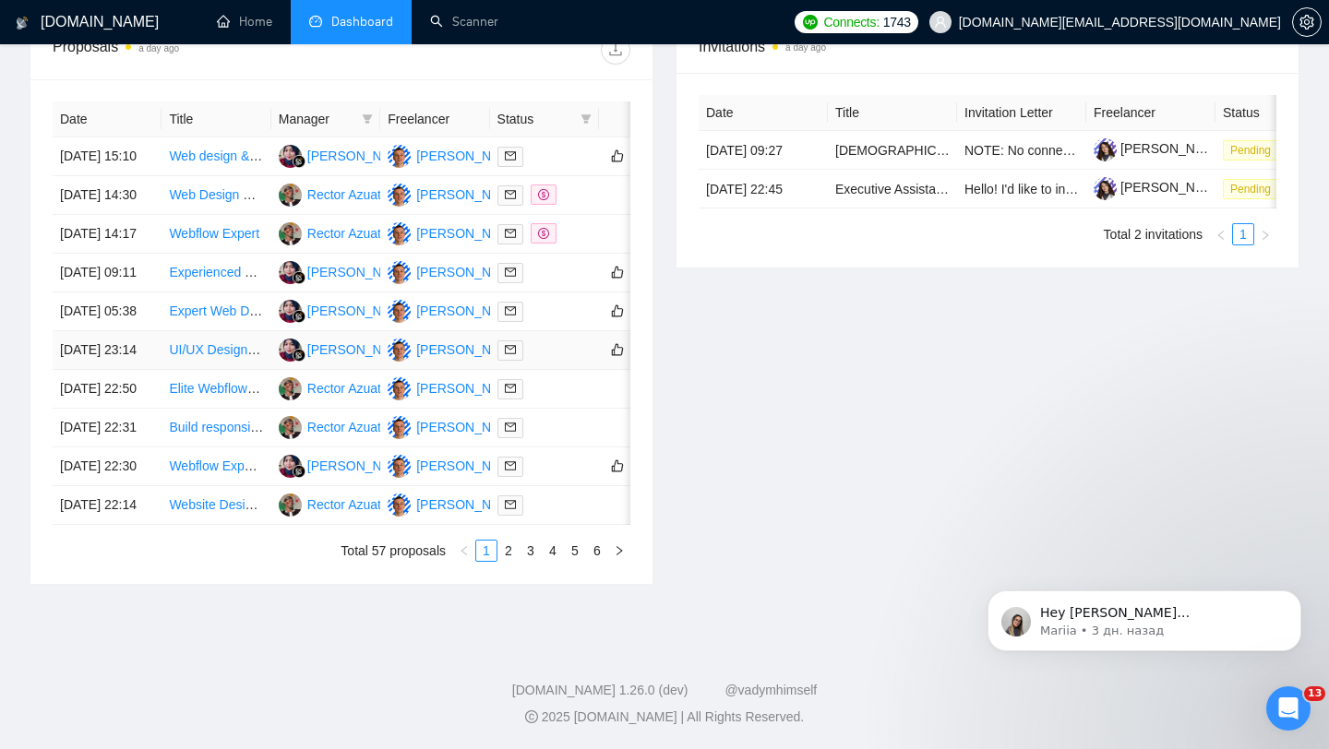
scroll to position [909, 0]
click at [502, 545] on link "2" at bounding box center [508, 551] width 20 height 20
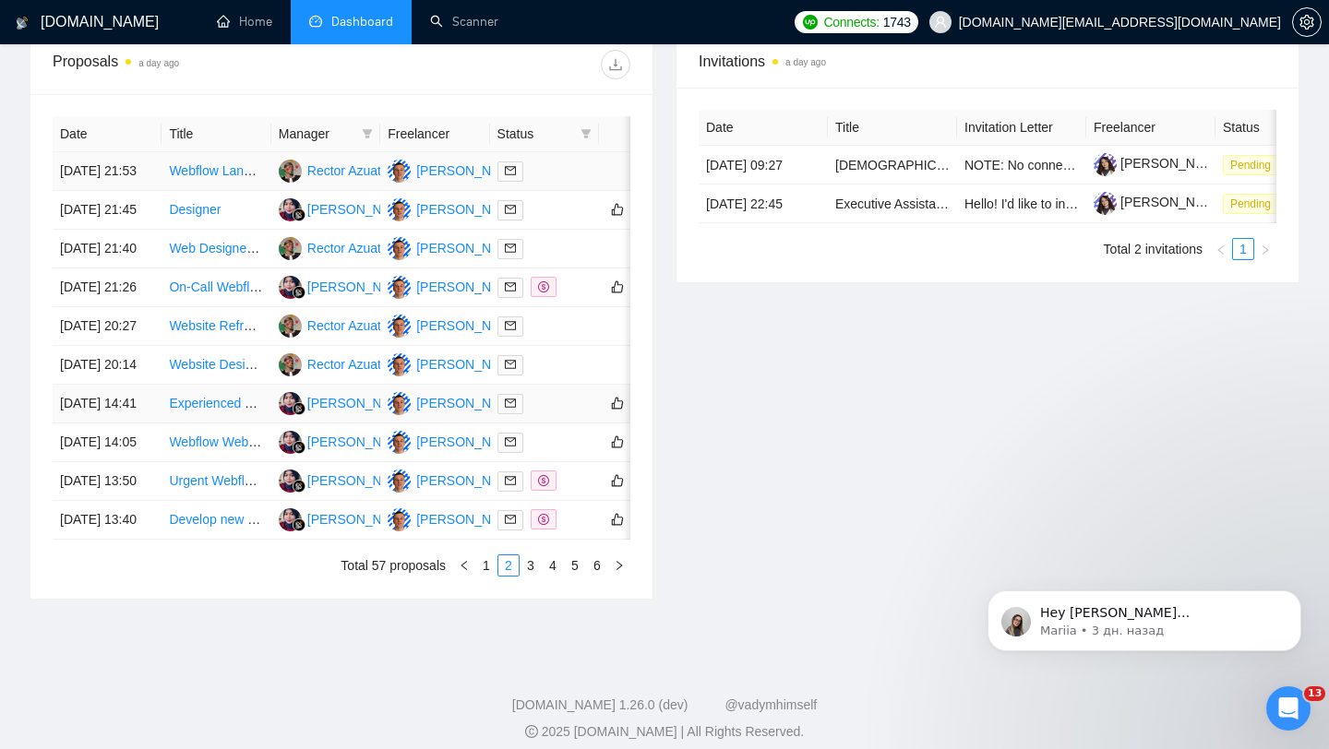
scroll to position [909, 0]
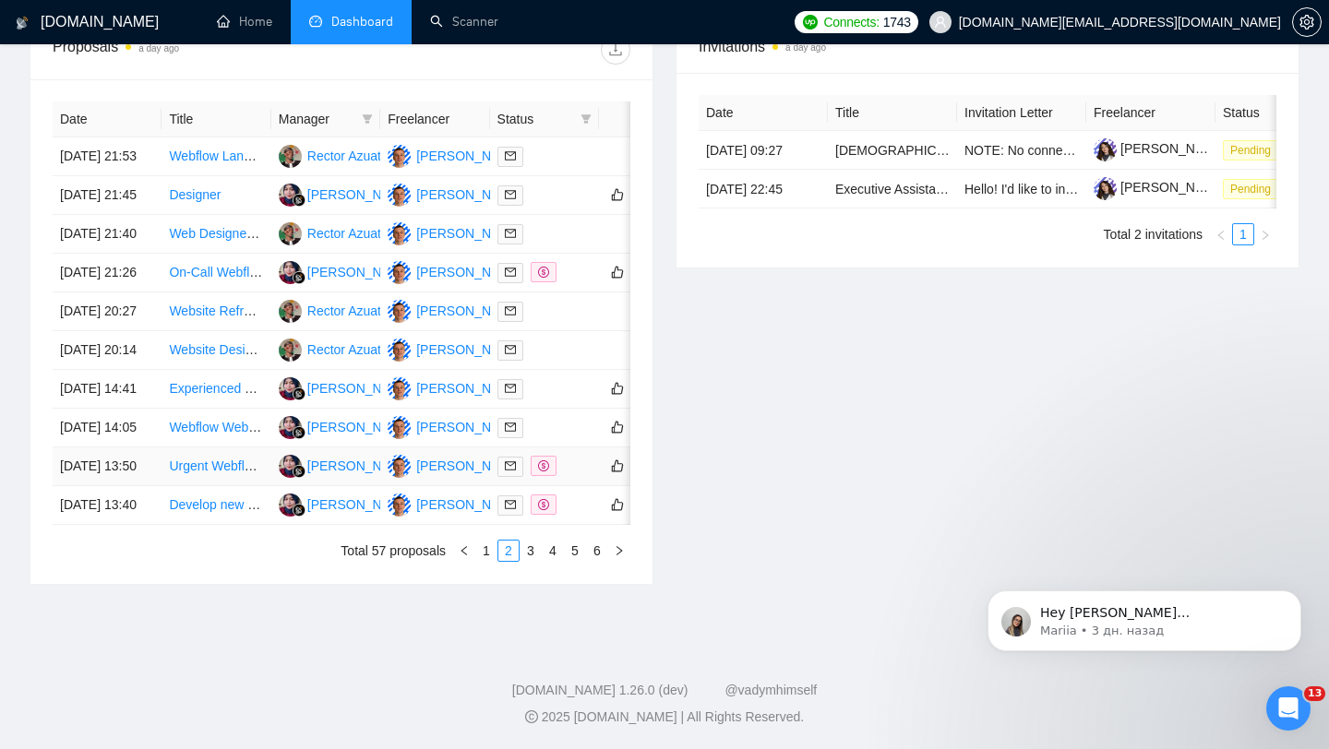
click at [570, 456] on div at bounding box center [544, 466] width 94 height 21
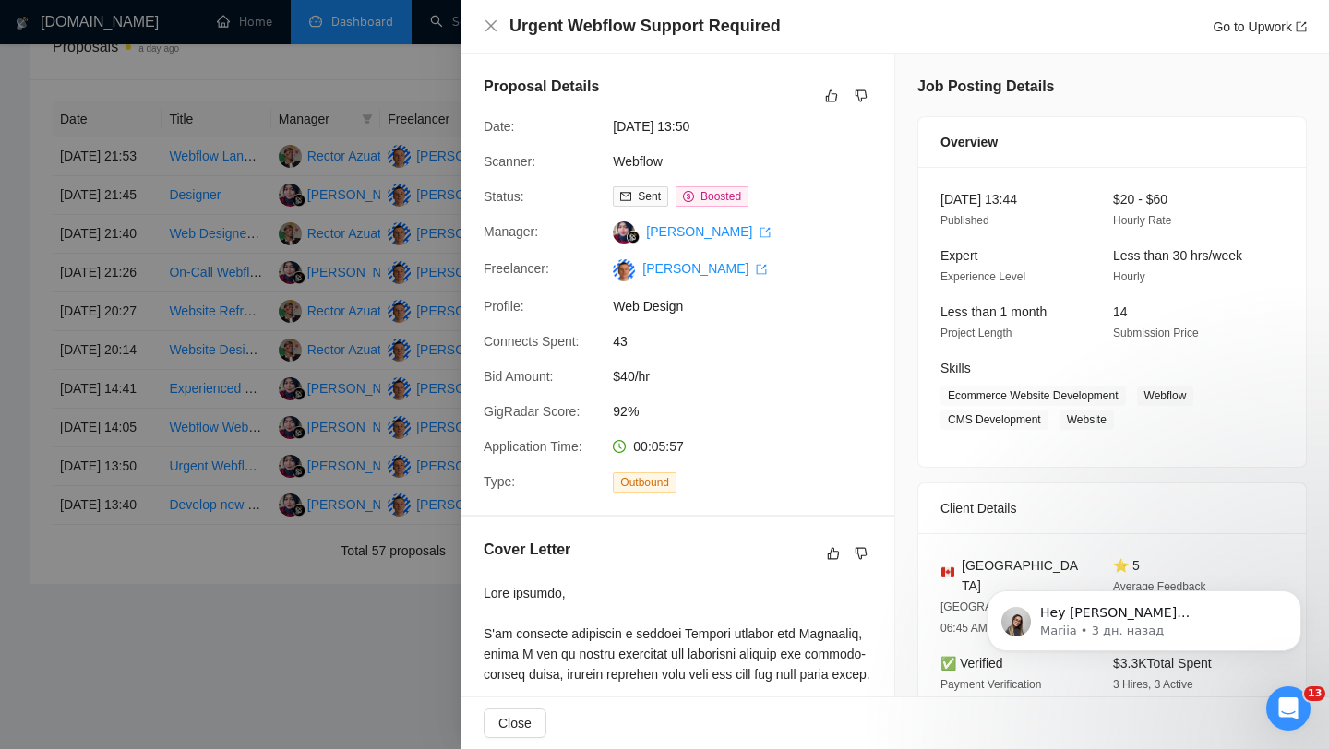
click at [388, 497] on div at bounding box center [664, 374] width 1329 height 749
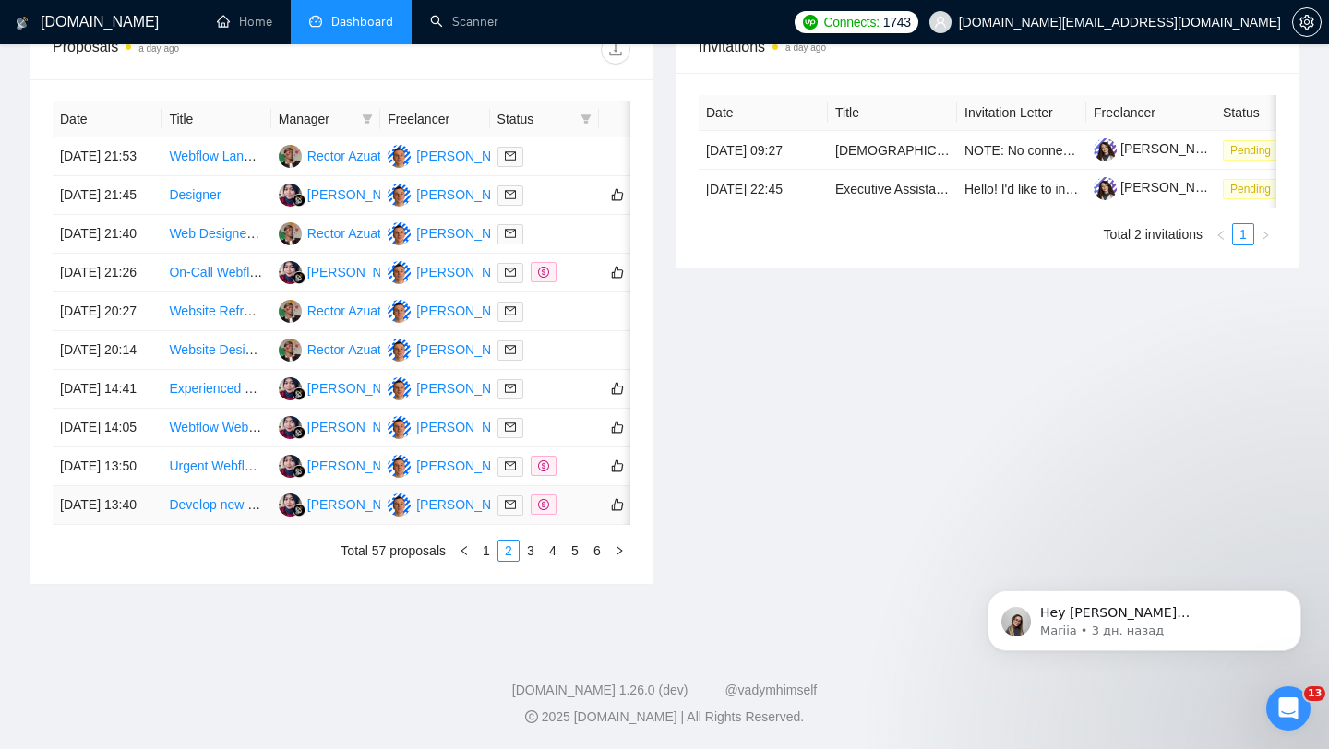
click at [579, 495] on div at bounding box center [544, 505] width 94 height 21
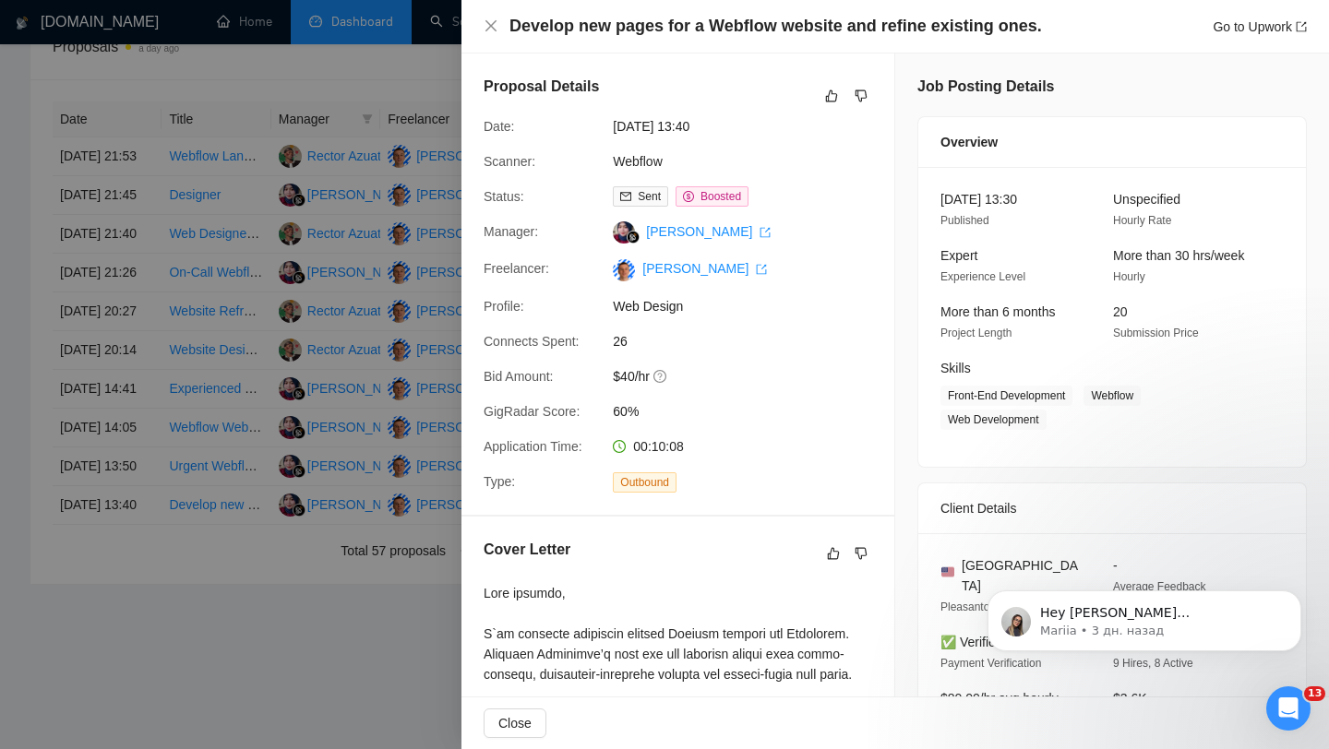
click at [406, 330] on div at bounding box center [664, 374] width 1329 height 749
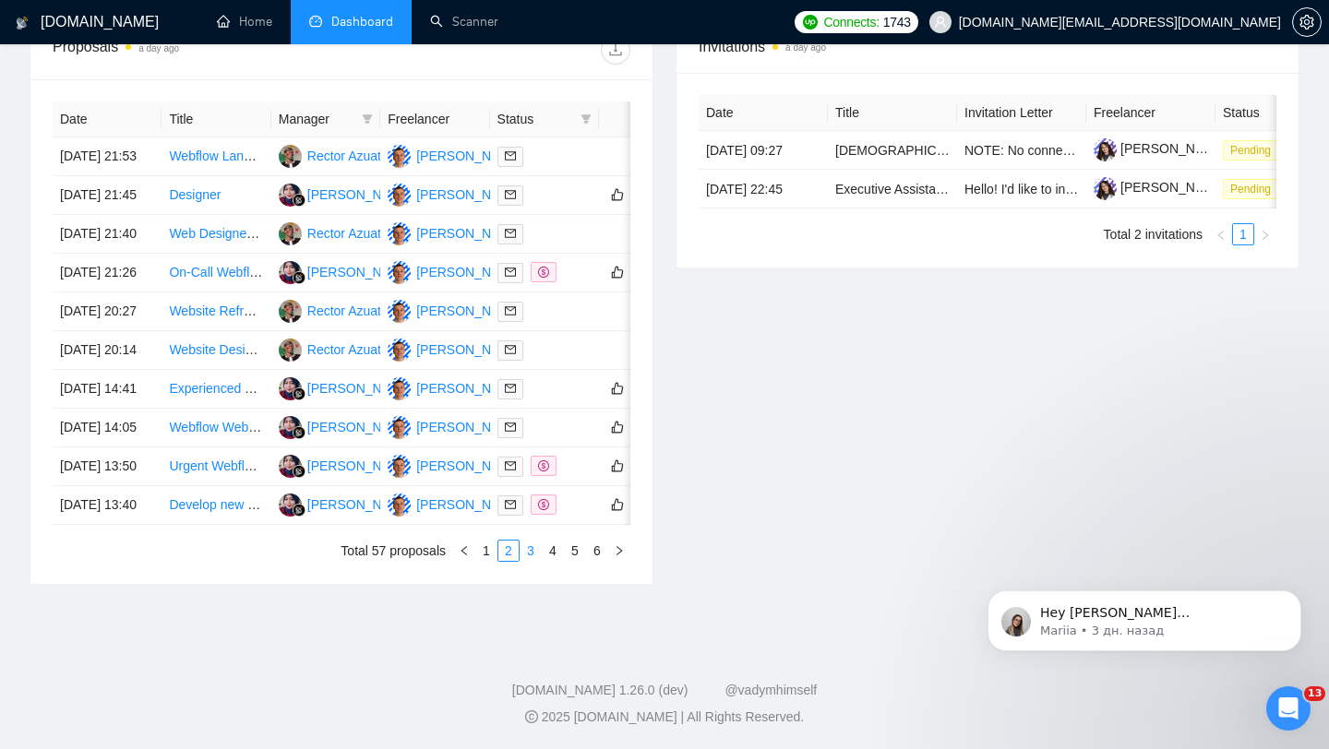
click at [527, 545] on link "3" at bounding box center [531, 551] width 20 height 20
click at [571, 417] on div at bounding box center [544, 427] width 94 height 21
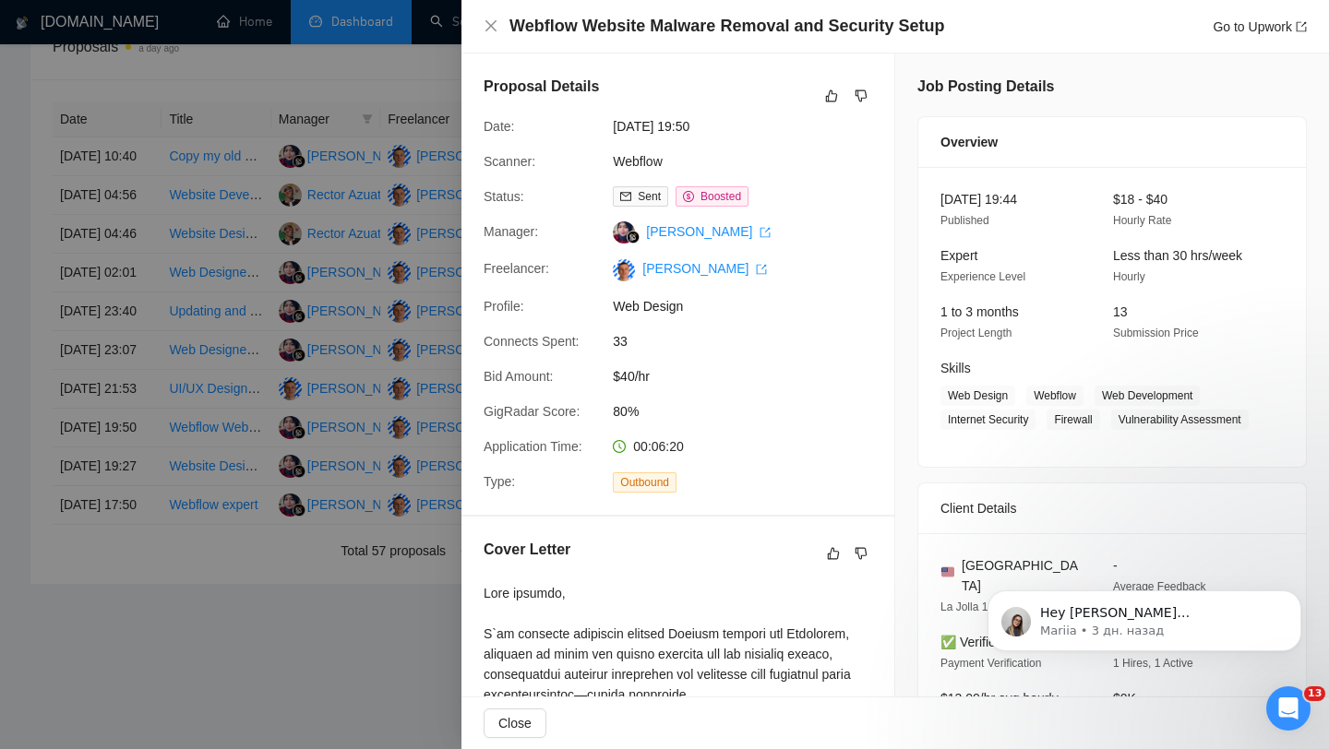
click at [341, 332] on div at bounding box center [664, 374] width 1329 height 749
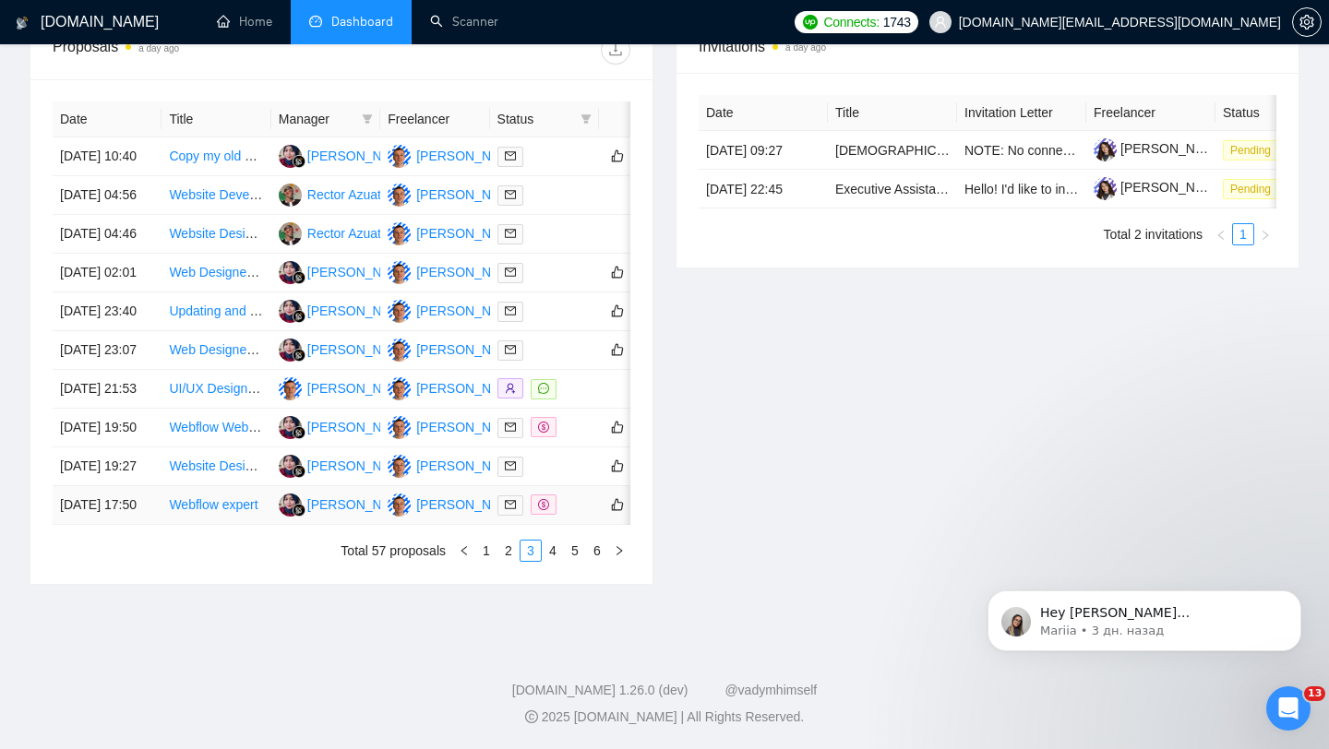
click at [571, 502] on div at bounding box center [544, 505] width 94 height 21
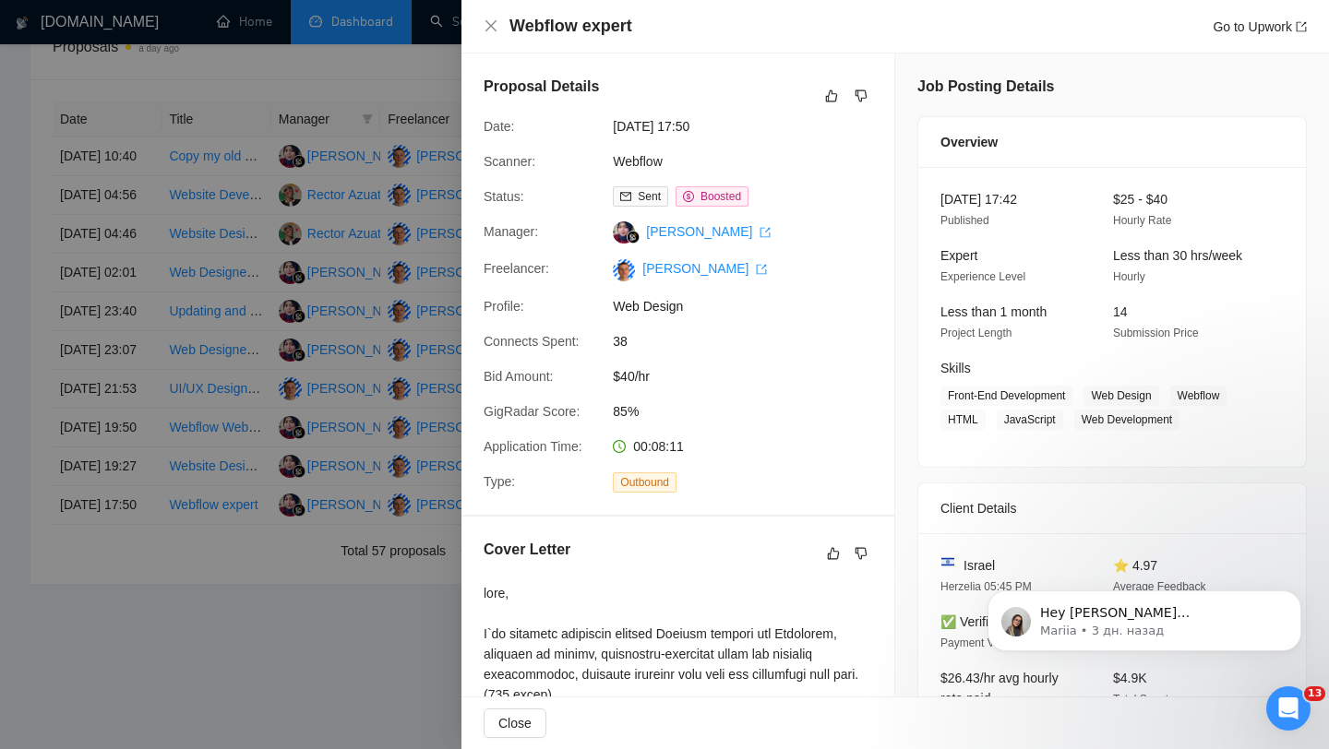
click at [297, 303] on div at bounding box center [664, 374] width 1329 height 749
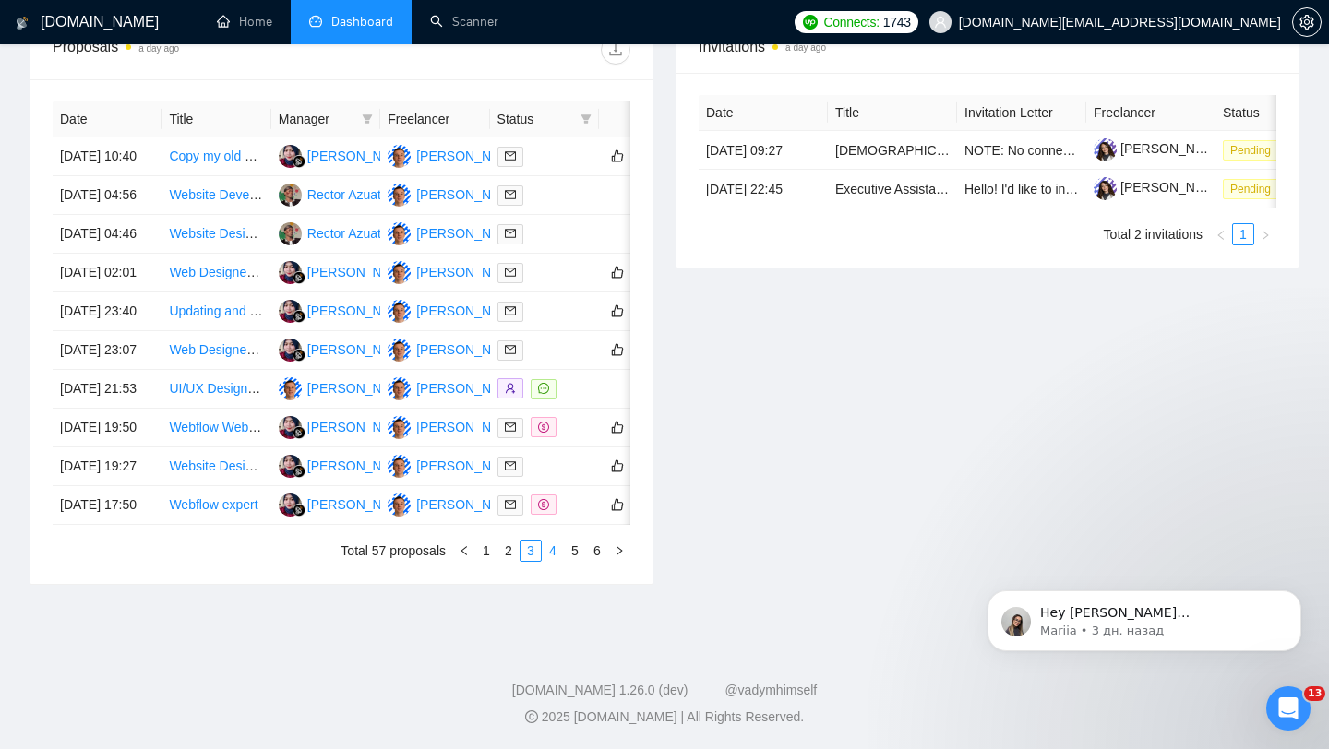
click at [558, 557] on link "4" at bounding box center [553, 551] width 20 height 20
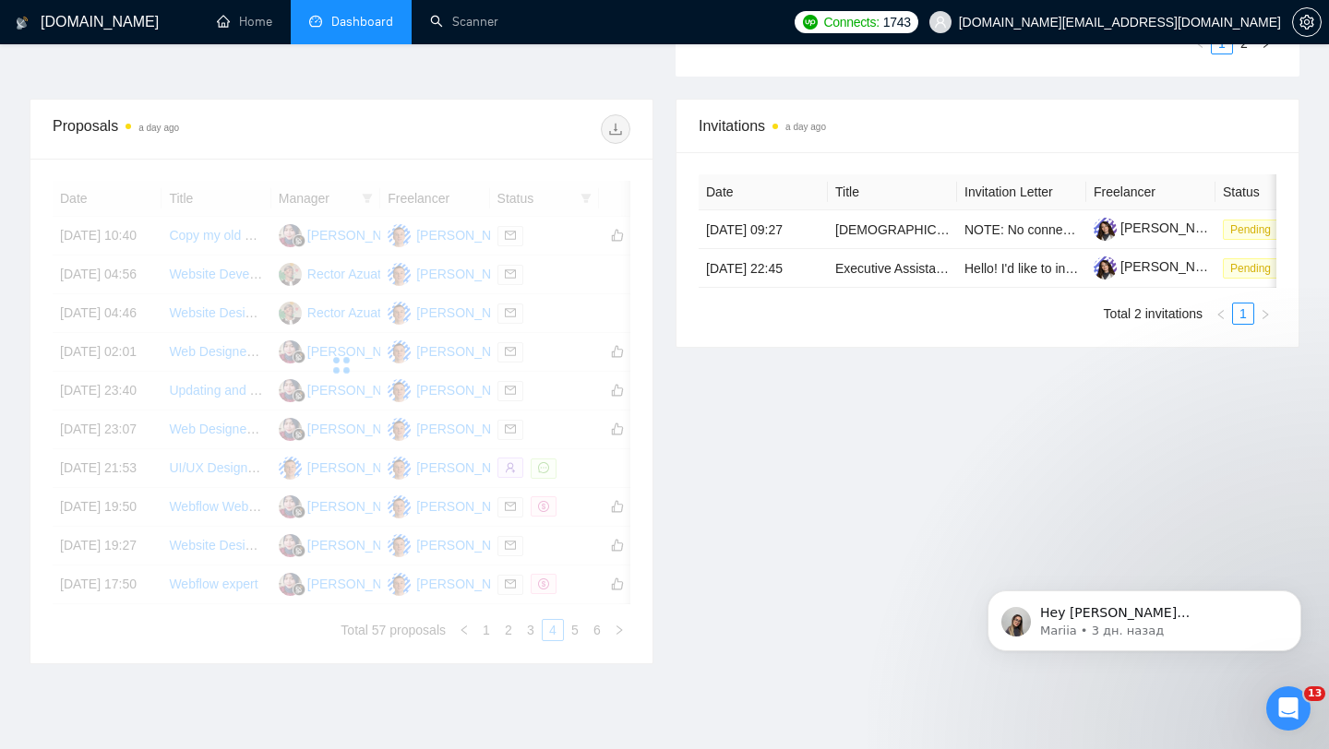
scroll to position [650, 0]
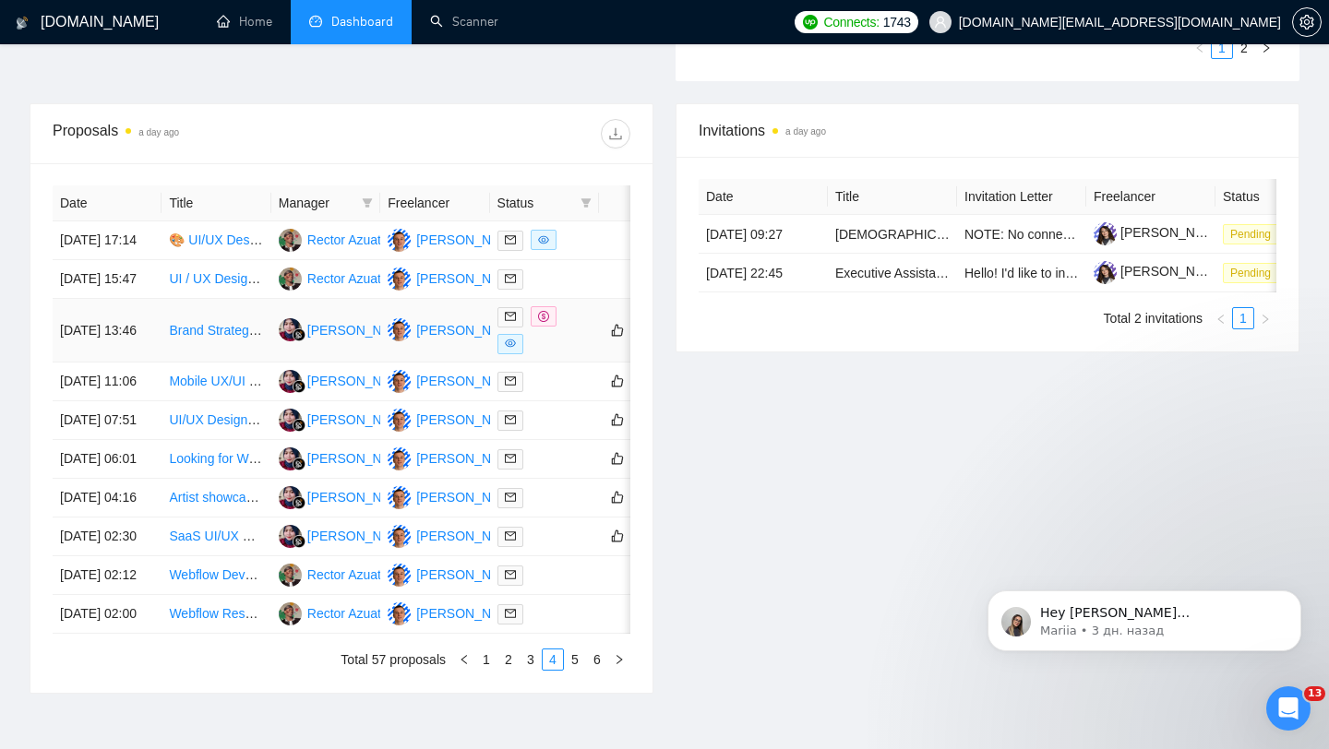
click at [574, 354] on div at bounding box center [544, 330] width 94 height 48
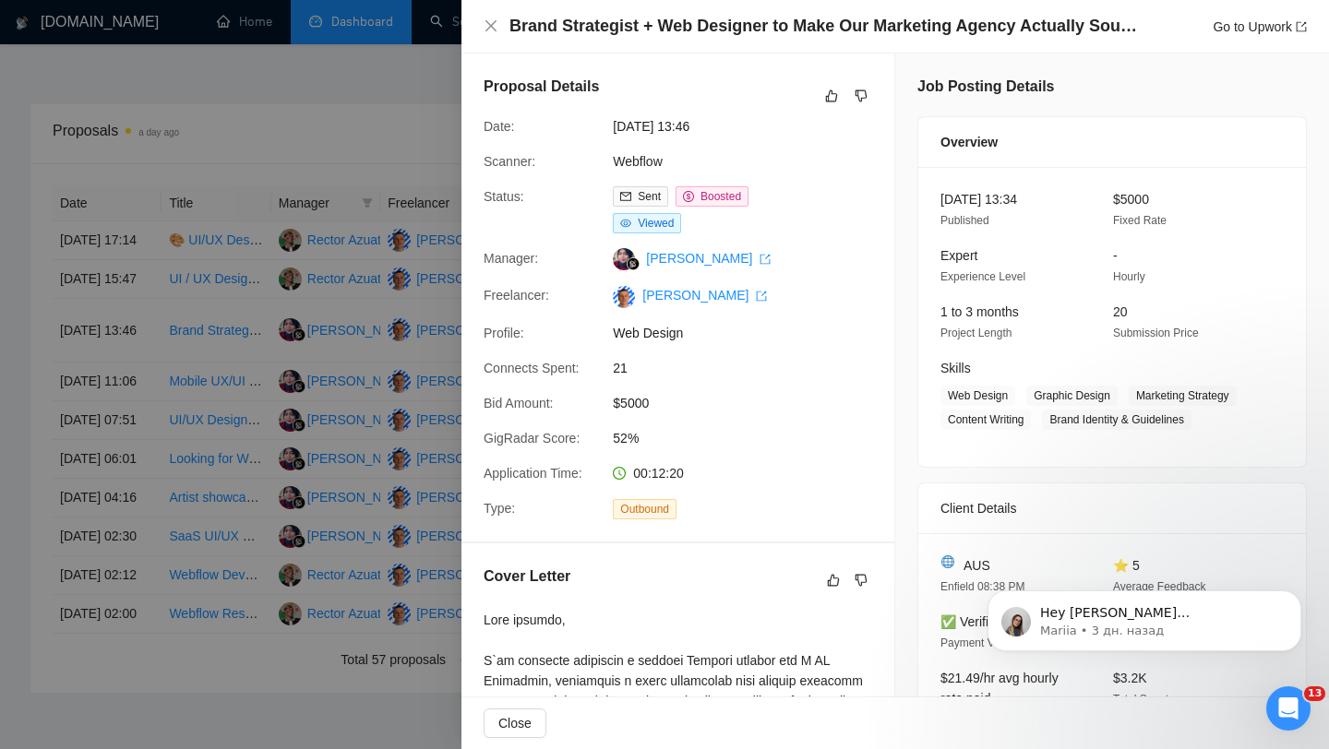
click at [298, 413] on div at bounding box center [664, 374] width 1329 height 749
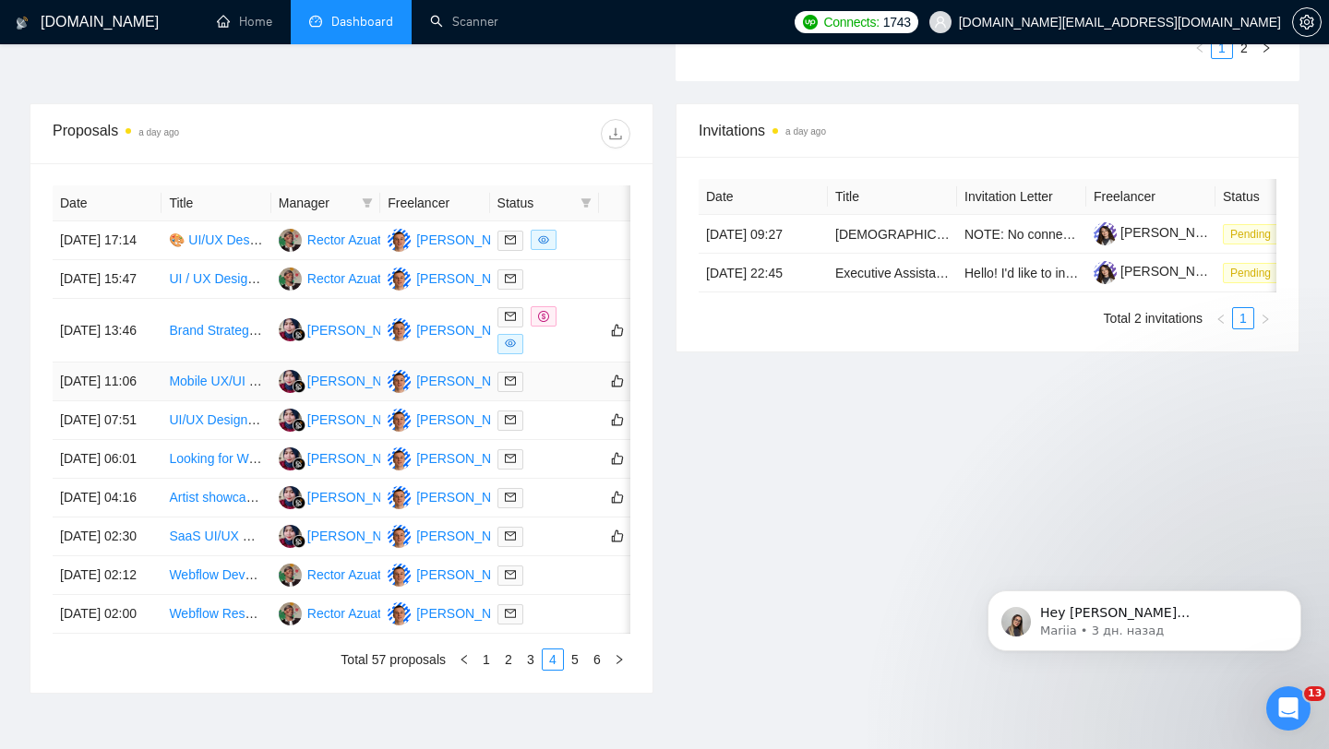
scroll to position [916, 0]
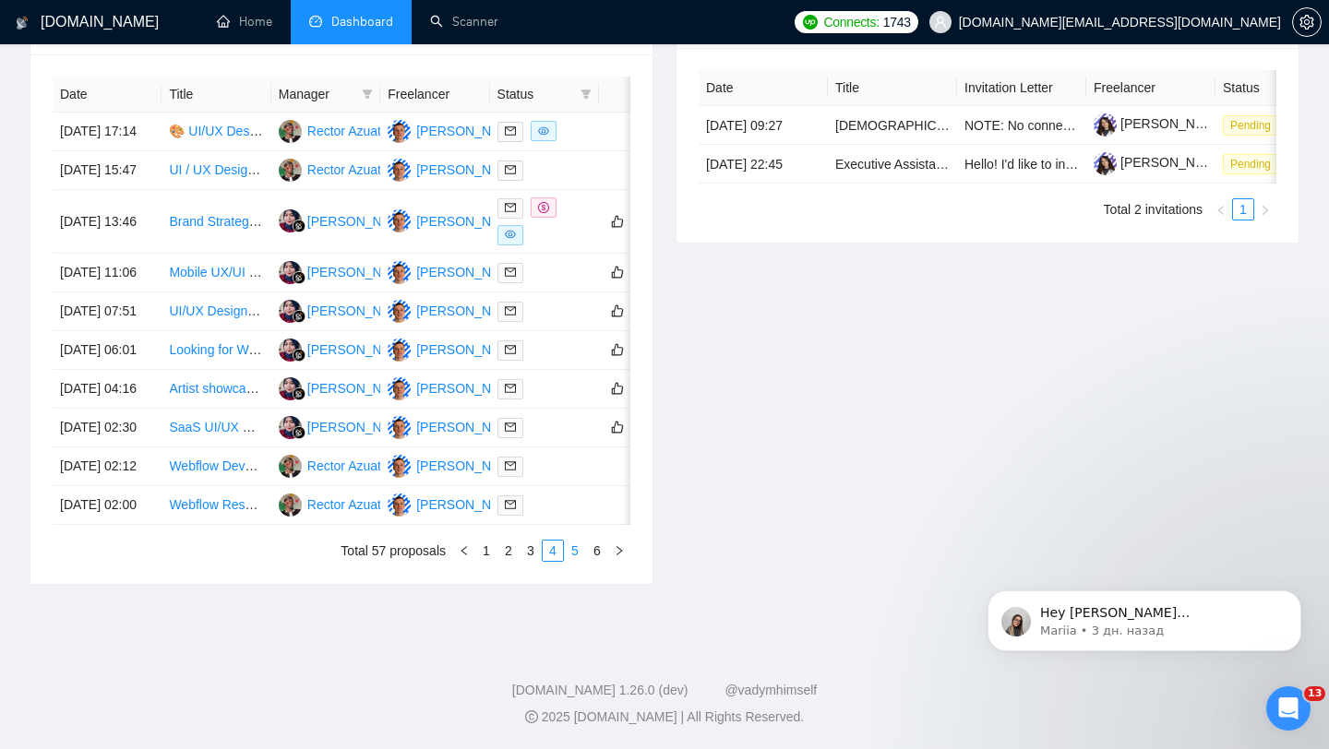
click at [574, 548] on link "5" at bounding box center [575, 551] width 20 height 20
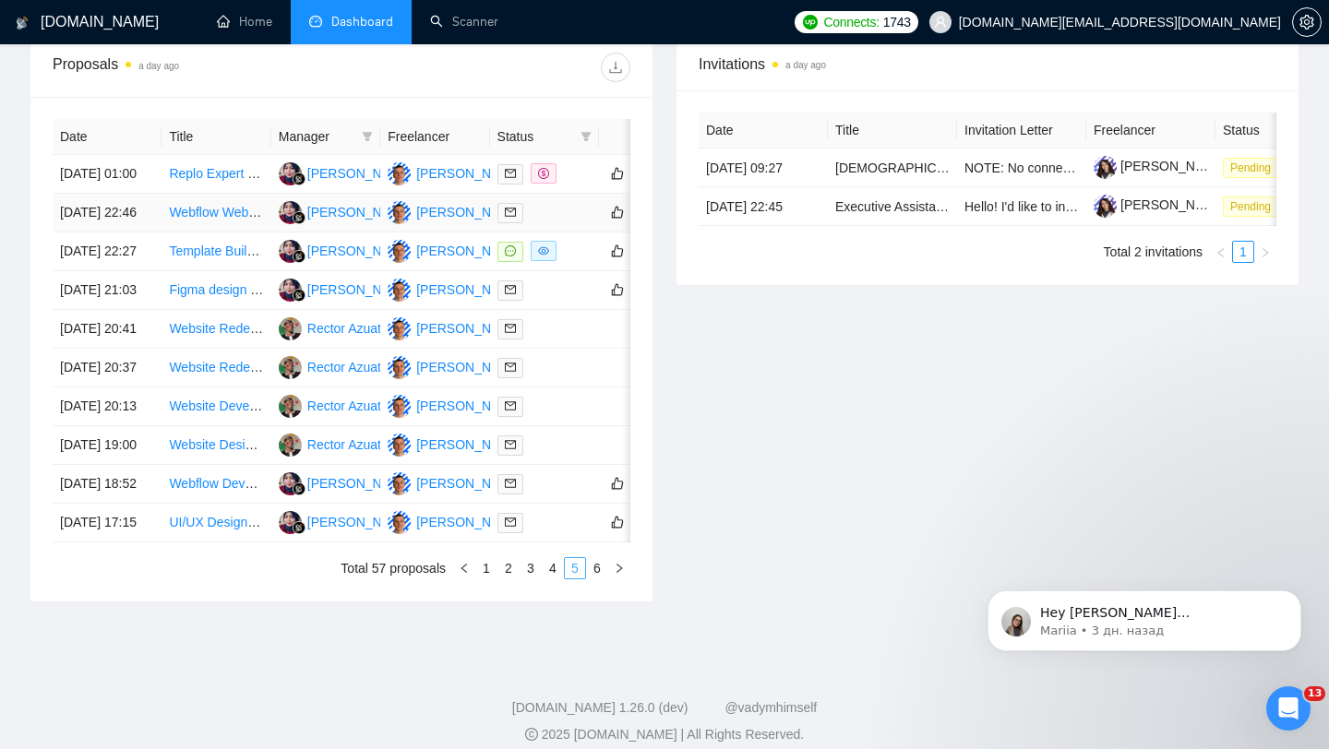
scroll to position [713, 0]
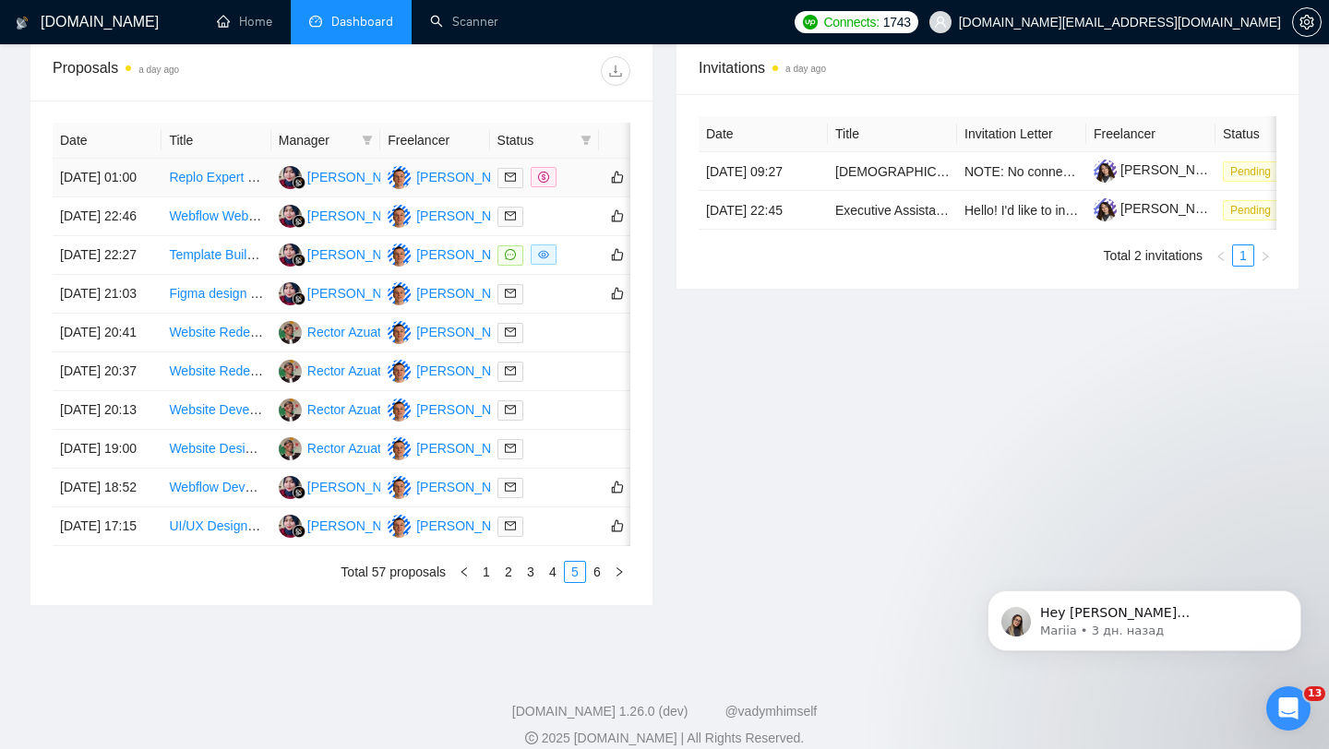
click at [579, 188] on div at bounding box center [544, 177] width 94 height 21
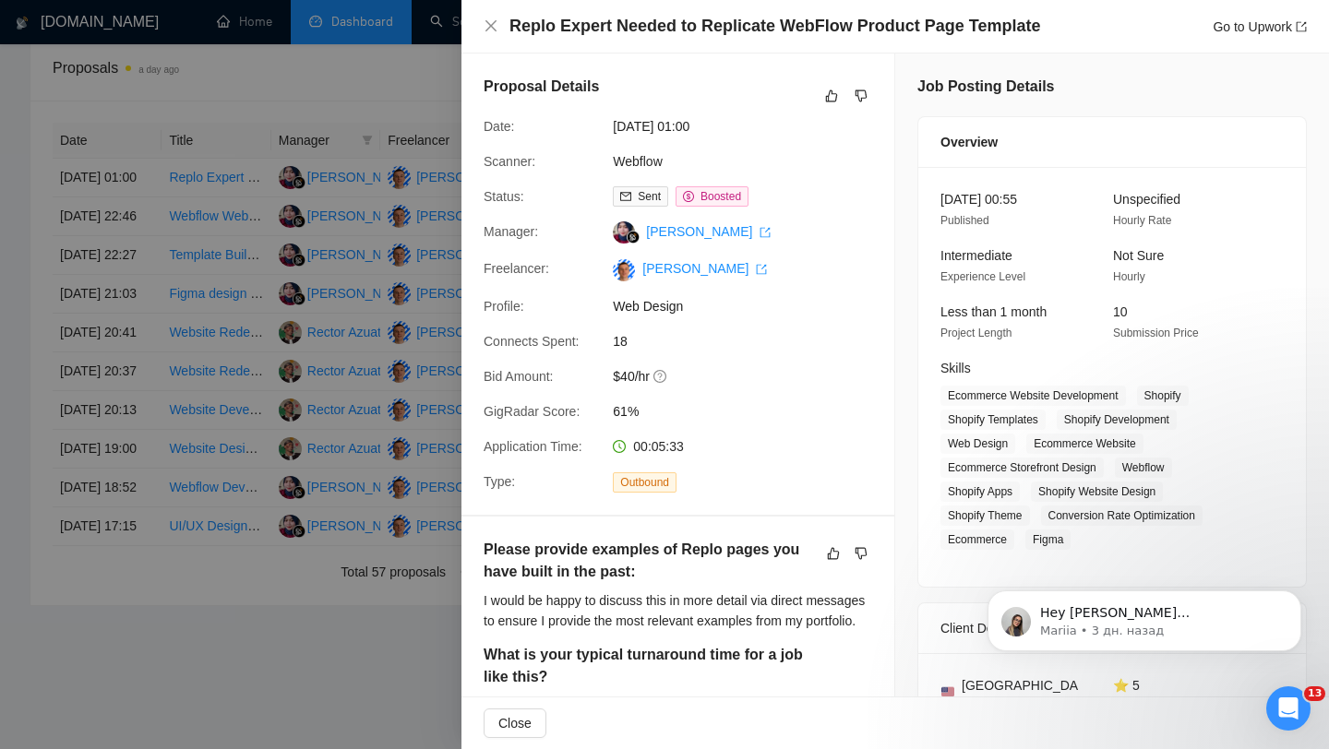
click at [356, 348] on div at bounding box center [664, 374] width 1329 height 749
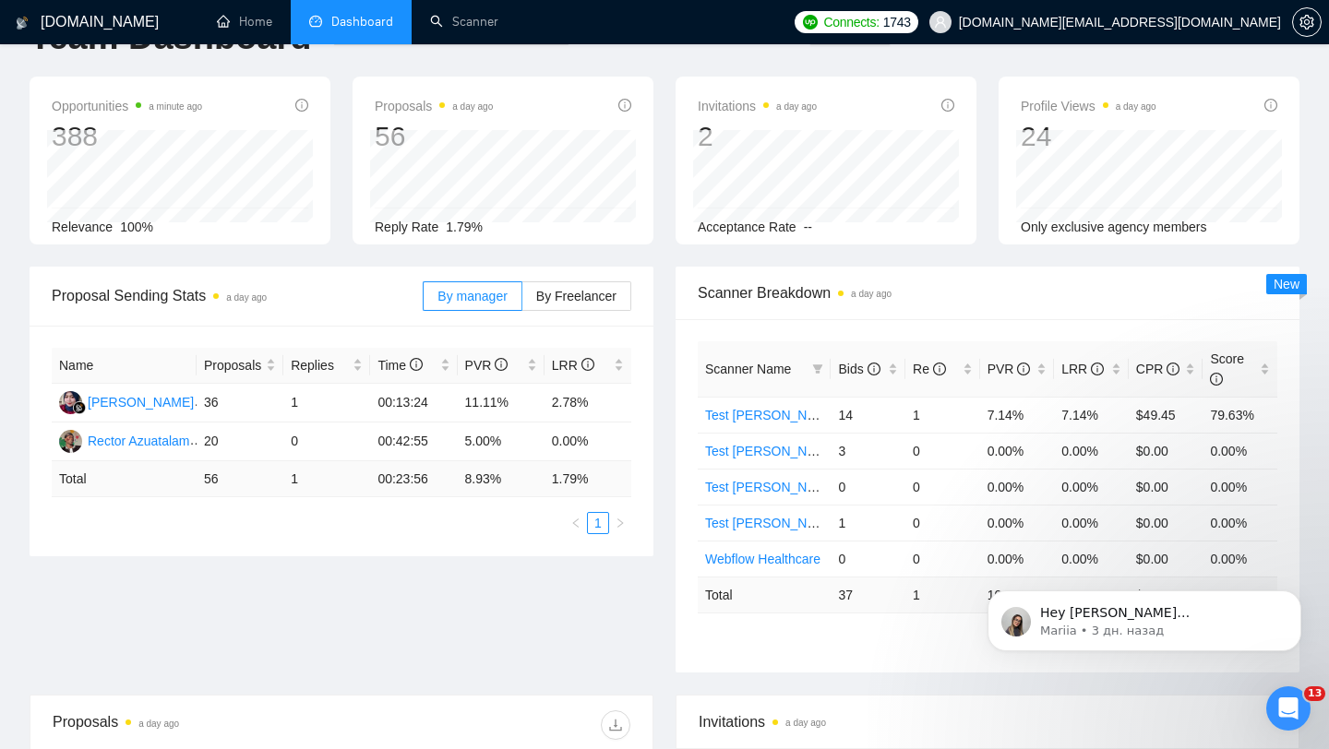
scroll to position [0, 0]
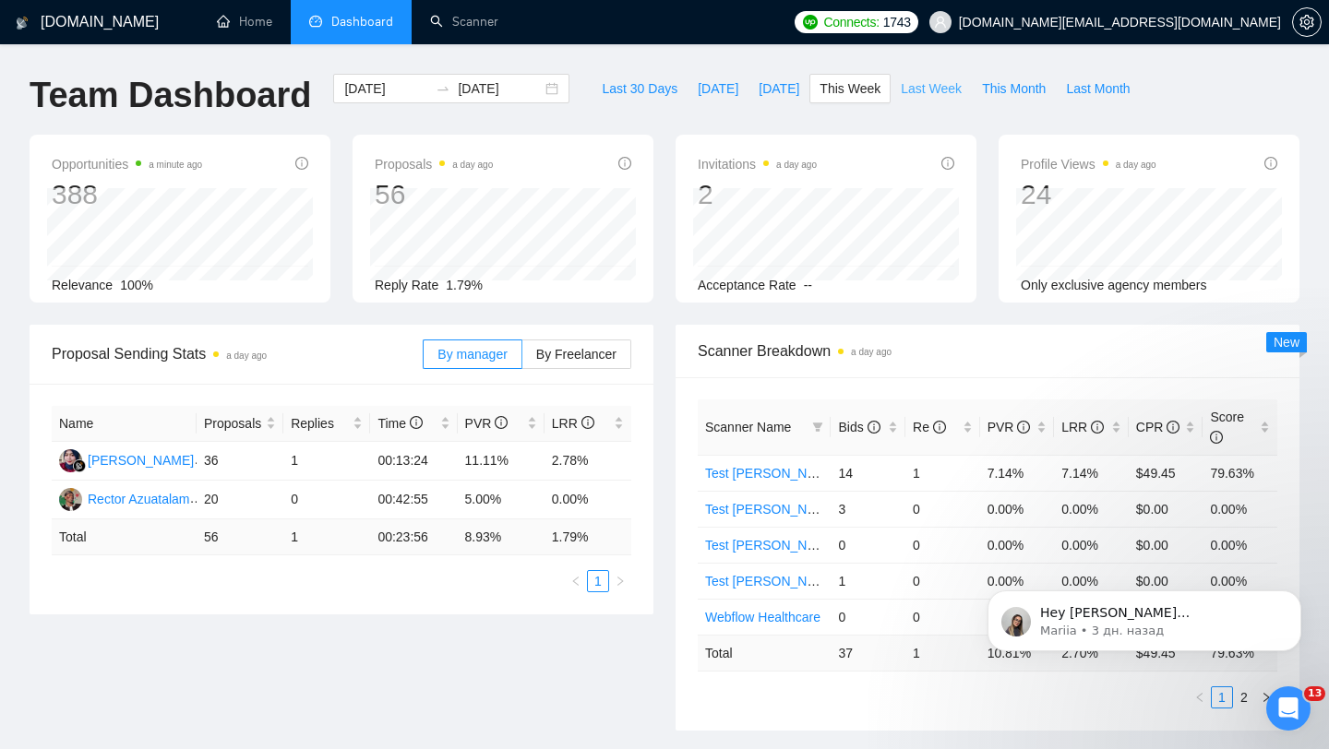
click at [926, 96] on span "Last Week" at bounding box center [931, 88] width 61 height 20
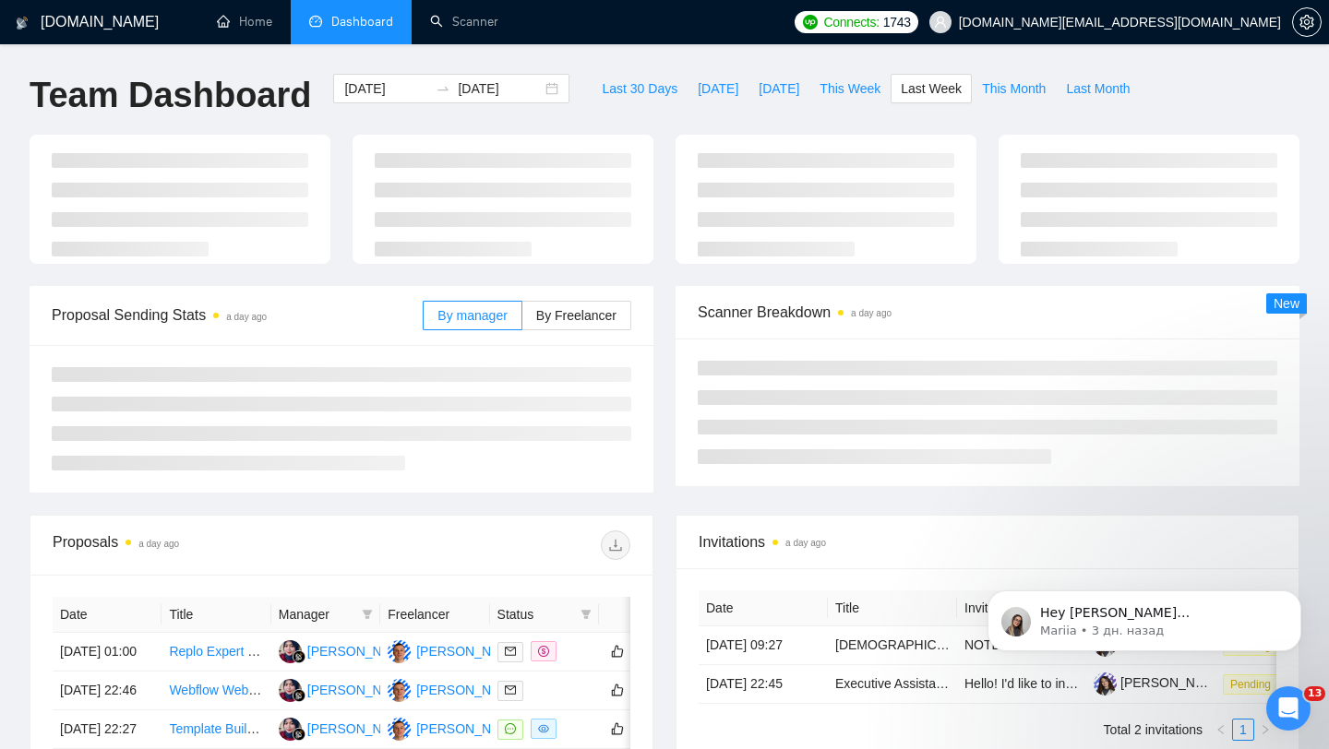
type input "[DATE]"
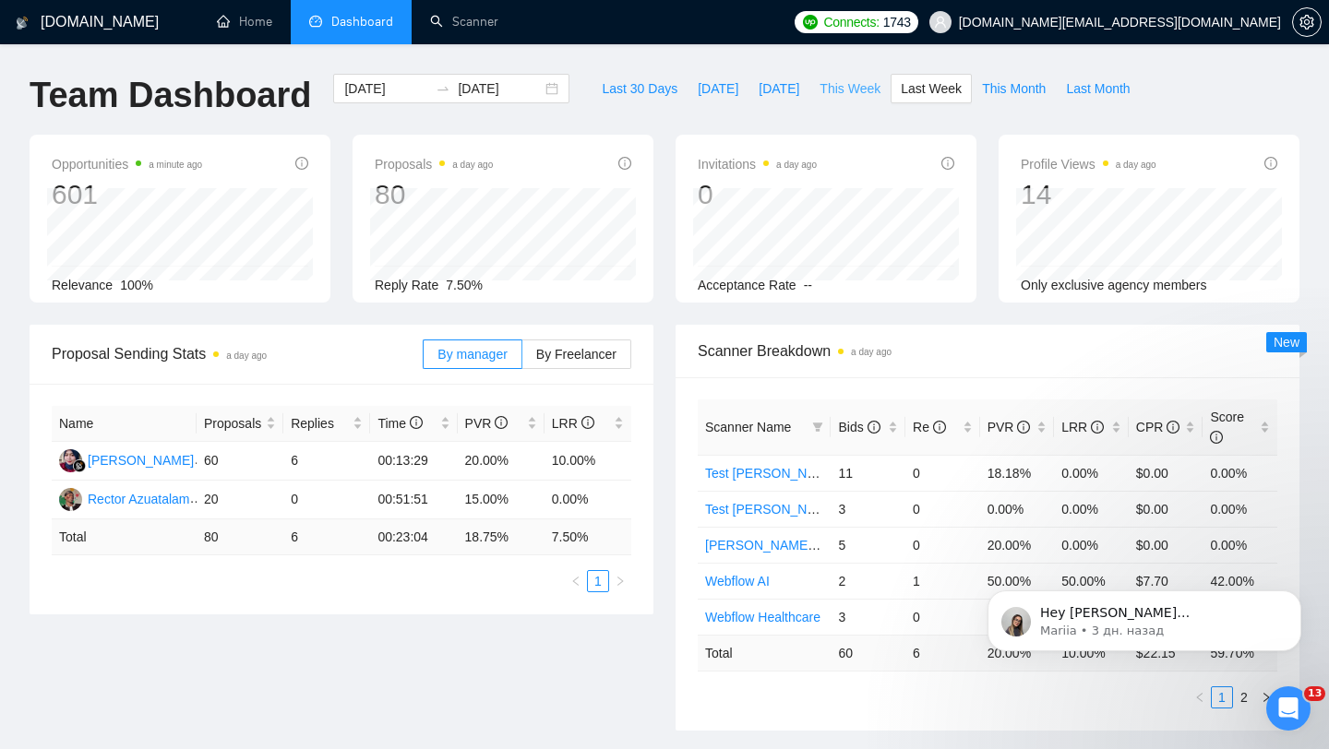
click at [842, 90] on span "This Week" at bounding box center [850, 88] width 61 height 20
type input "[DATE]"
click at [911, 89] on span "Last Week" at bounding box center [931, 88] width 61 height 20
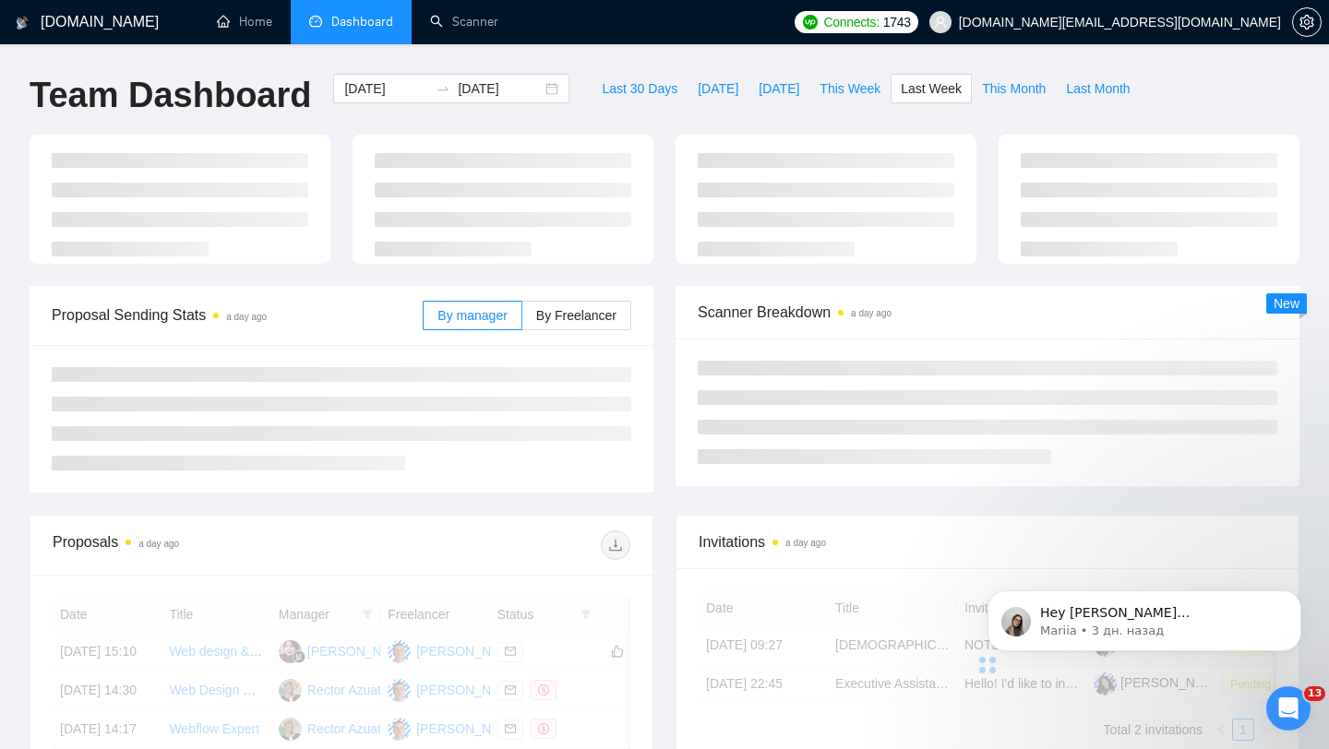
type input "[DATE]"
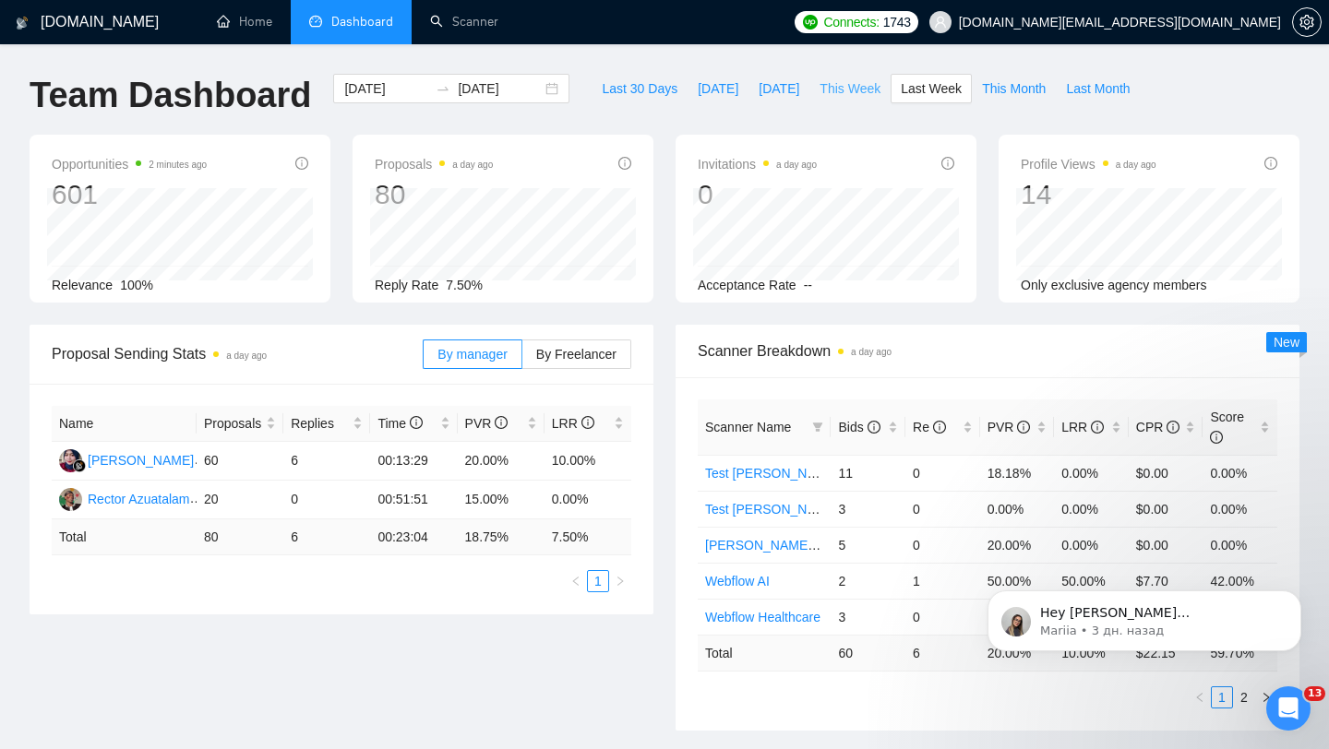
click at [850, 87] on span "This Week" at bounding box center [850, 88] width 61 height 20
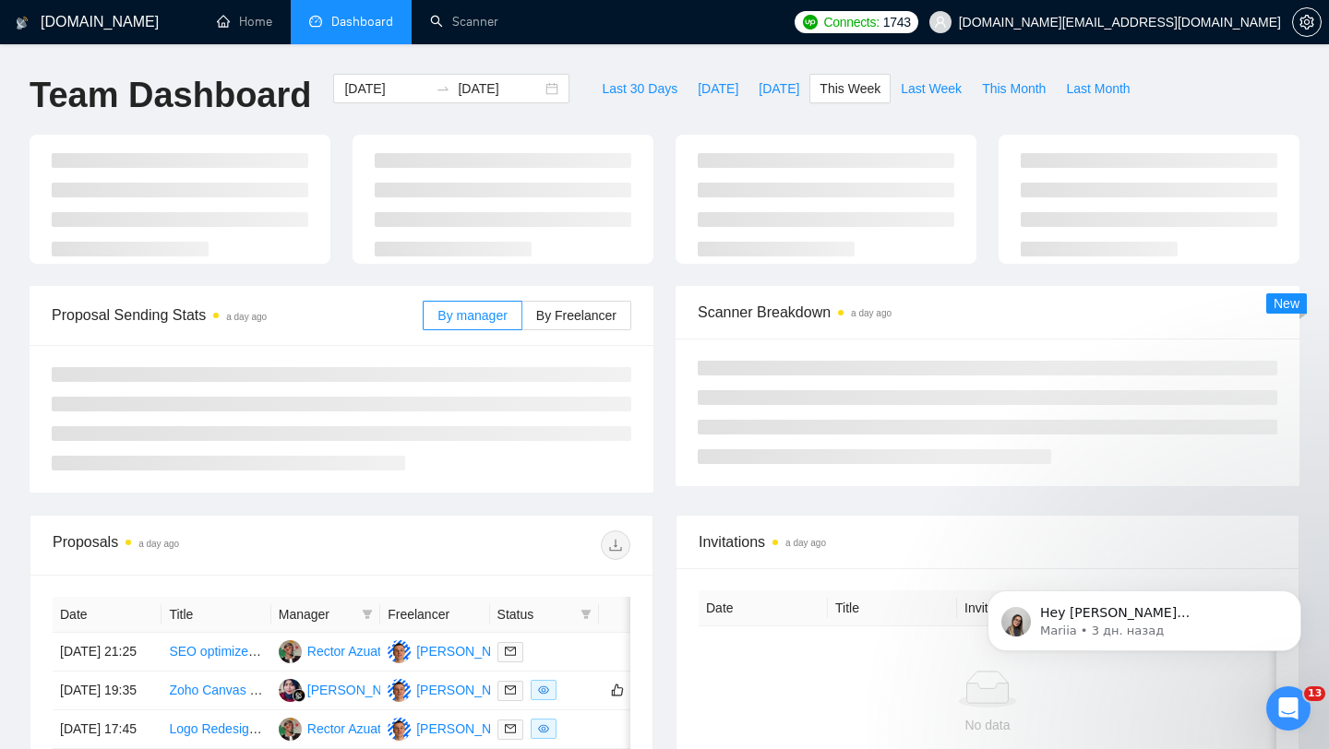
type input "[DATE]"
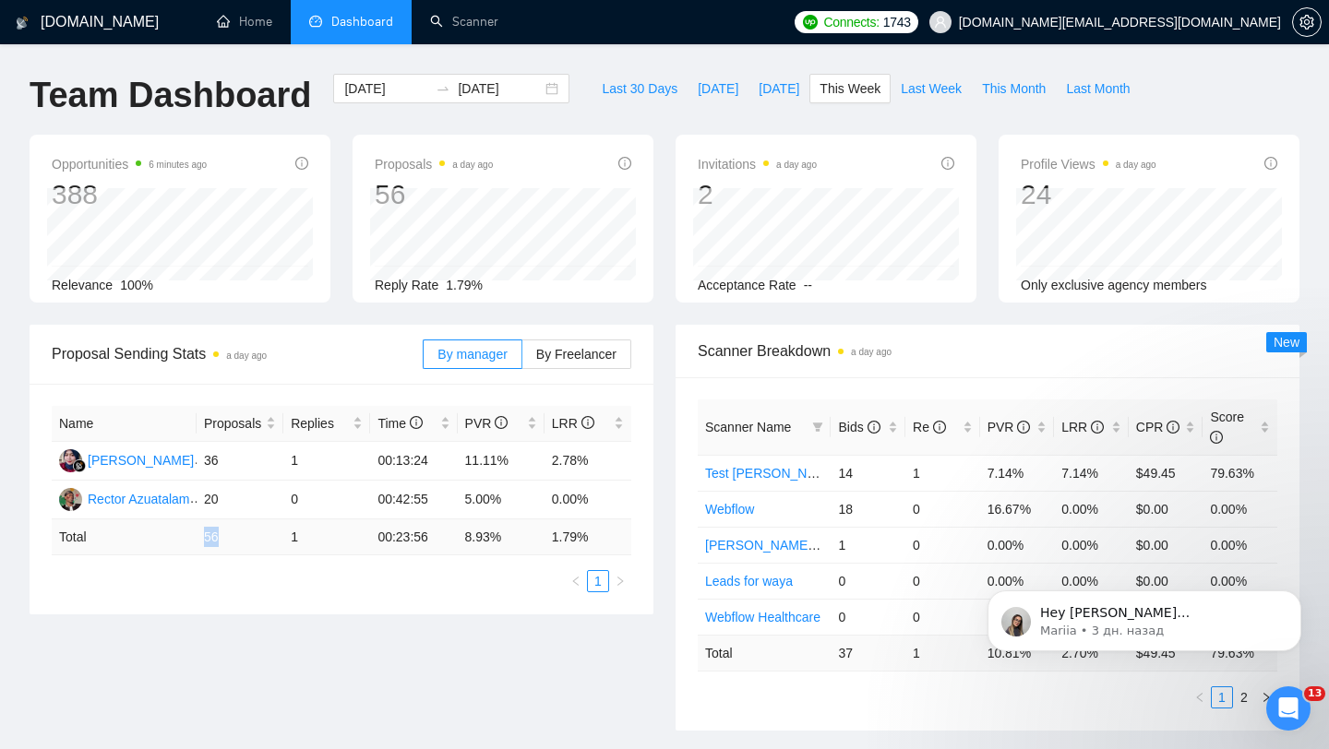
drag, startPoint x: 204, startPoint y: 535, endPoint x: 242, endPoint y: 535, distance: 37.8
click at [241, 535] on td "56" at bounding box center [240, 538] width 87 height 36
